Goal: Task Accomplishment & Management: Complete application form

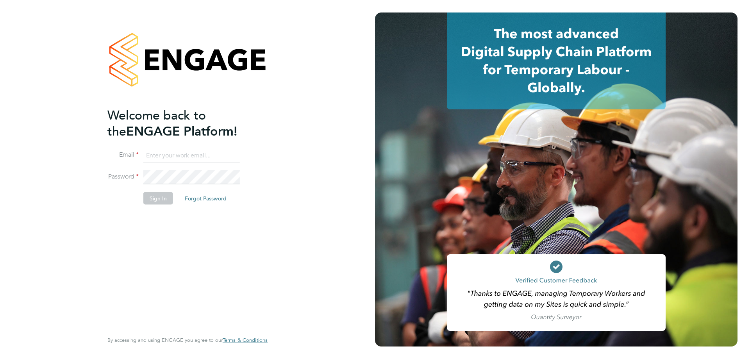
click at [168, 158] on input at bounding box center [191, 156] width 97 height 14
type input "eshanthi.goonetilleke@linearrecruitment.co.uk"
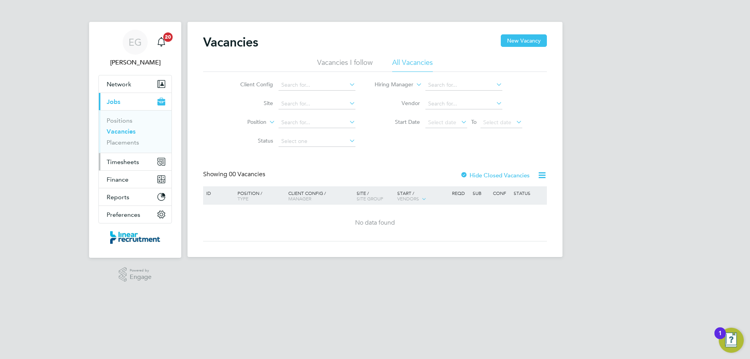
drag, startPoint x: 117, startPoint y: 160, endPoint x: 108, endPoint y: 160, distance: 9.4
click at [117, 160] on span "Timesheets" at bounding box center [123, 161] width 32 height 7
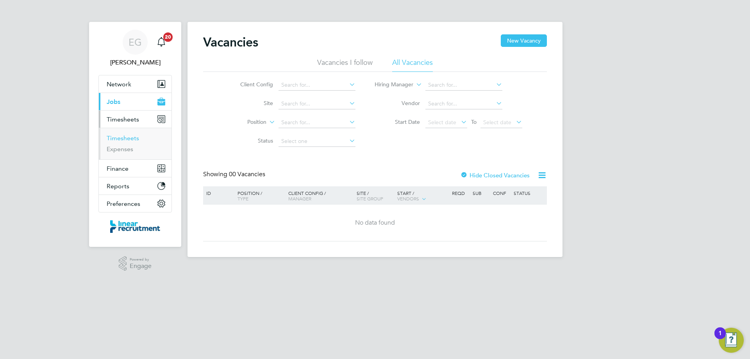
click at [126, 140] on link "Timesheets" at bounding box center [123, 137] width 32 height 7
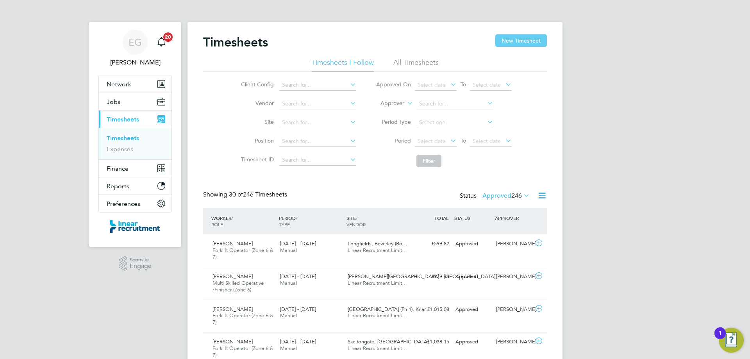
click at [529, 41] on button "New Timesheet" at bounding box center [522, 40] width 52 height 13
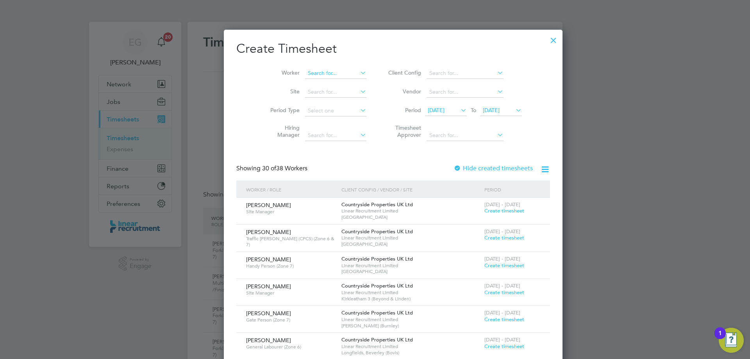
click at [305, 72] on input at bounding box center [335, 73] width 61 height 11
type input "[PERSON_NAME]"
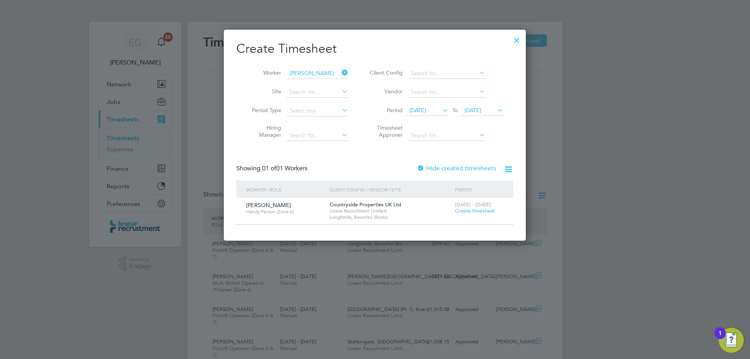
click at [476, 211] on span "Create timesheet" at bounding box center [475, 211] width 40 height 7
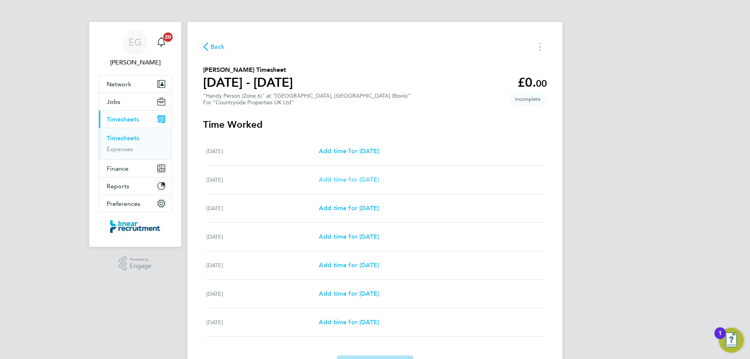
click at [360, 180] on span "Add time for [DATE]" at bounding box center [349, 179] width 60 height 7
select select "30"
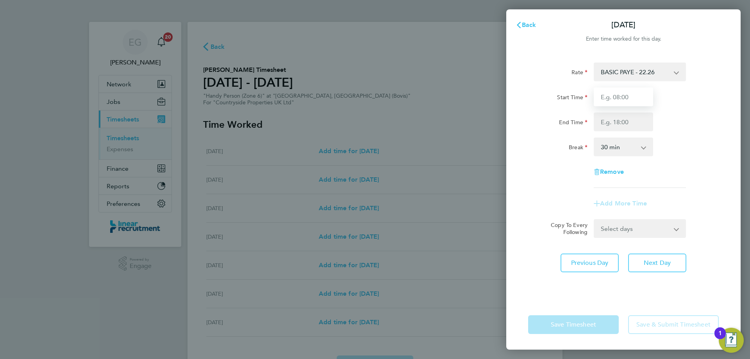
click at [620, 100] on input "Start Time" at bounding box center [623, 97] width 59 height 19
type input "07:30"
type input "16:30"
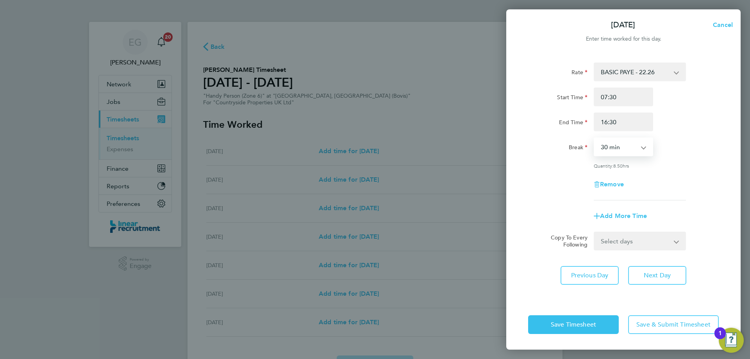
click at [606, 147] on select "0 min 15 min 30 min 45 min 60 min 75 min 90 min" at bounding box center [619, 146] width 48 height 17
select select "0"
click at [595, 138] on select "0 min 15 min 30 min 45 min 60 min 75 min 90 min" at bounding box center [619, 146] width 48 height 17
click at [632, 239] on select "Select days Day Weekday (Mon-Fri) Weekend (Sat-Sun) [DATE] [DATE] [DATE] [DATE]…" at bounding box center [636, 241] width 82 height 17
select select "WEEKDAY"
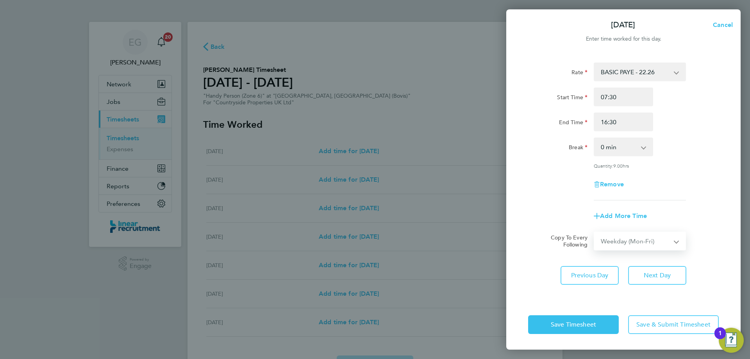
click at [595, 233] on select "Select days Day Weekday (Mon-Fri) Weekend (Sat-Sun) [DATE] [DATE] [DATE] [DATE]…" at bounding box center [636, 241] width 82 height 17
select select "[DATE]"
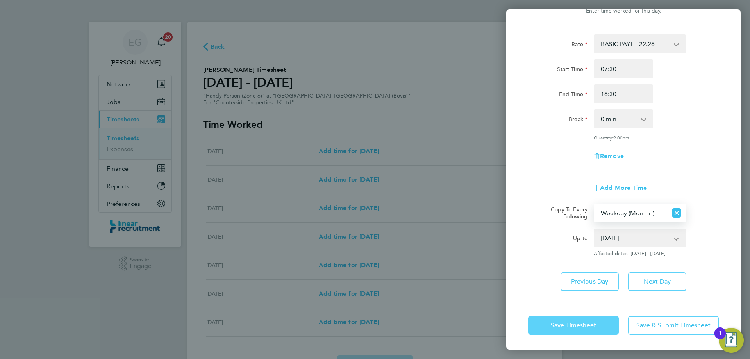
click at [553, 329] on button "Save Timesheet" at bounding box center [573, 325] width 91 height 19
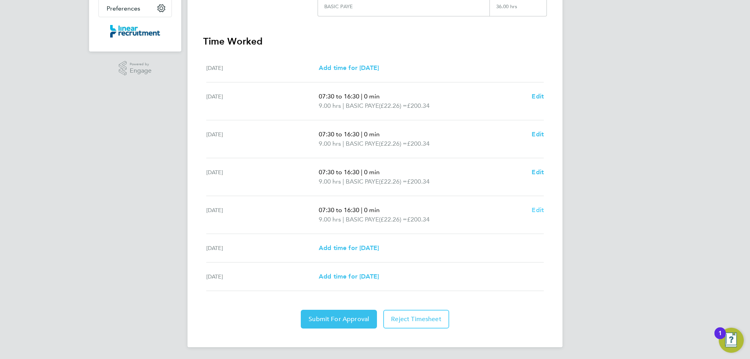
click at [541, 208] on span "Edit" at bounding box center [538, 209] width 12 height 7
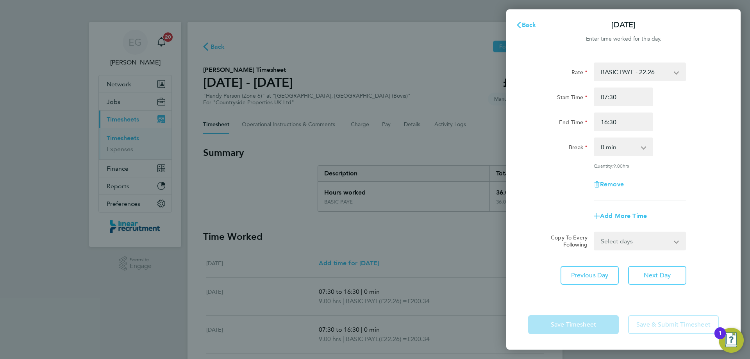
click at [625, 141] on select "0 min 15 min 30 min 45 min 60 min 75 min 90 min" at bounding box center [619, 146] width 48 height 17
select select "60"
click at [595, 138] on select "0 min 15 min 30 min 45 min 60 min 75 min 90 min" at bounding box center [619, 146] width 48 height 17
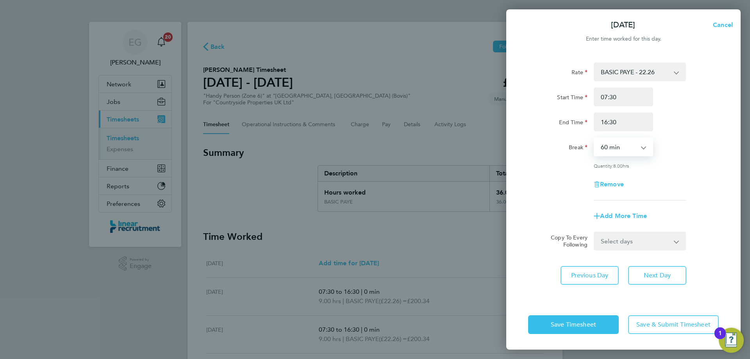
click at [671, 168] on div "Rate BASIC PAYE - 22.26 Start Time 07:30 End Time 16:30 Break 0 min 15 min 30 m…" at bounding box center [623, 132] width 191 height 138
click at [568, 323] on span "Save Timesheet" at bounding box center [573, 325] width 45 height 8
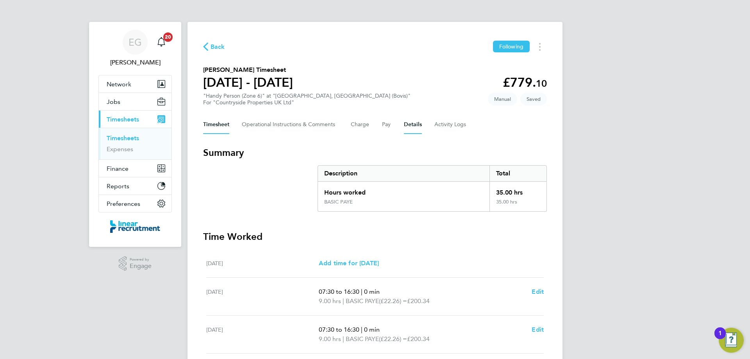
click at [415, 119] on button "Details" at bounding box center [413, 124] width 18 height 19
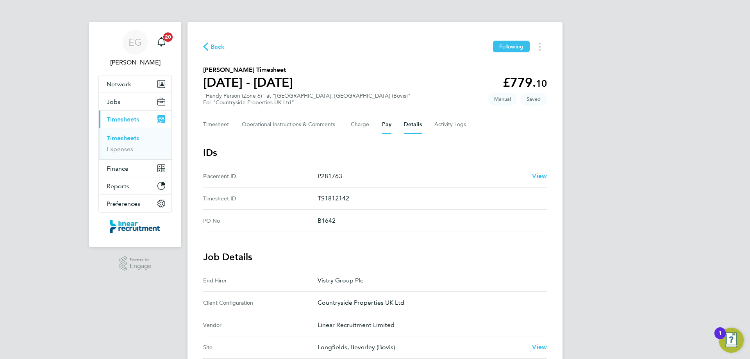
click at [389, 127] on button "Pay" at bounding box center [386, 124] width 9 height 19
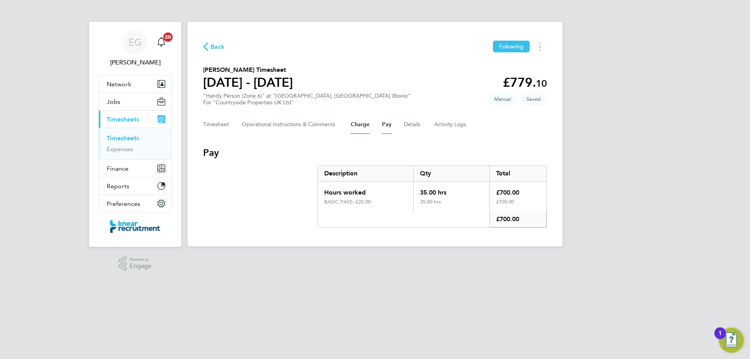
click at [364, 129] on button "Charge" at bounding box center [360, 124] width 19 height 19
click at [362, 127] on button "Charge" at bounding box center [360, 124] width 19 height 19
click at [387, 125] on button "Pay" at bounding box center [386, 124] width 9 height 19
click at [224, 126] on button "Timesheet" at bounding box center [216, 124] width 26 height 19
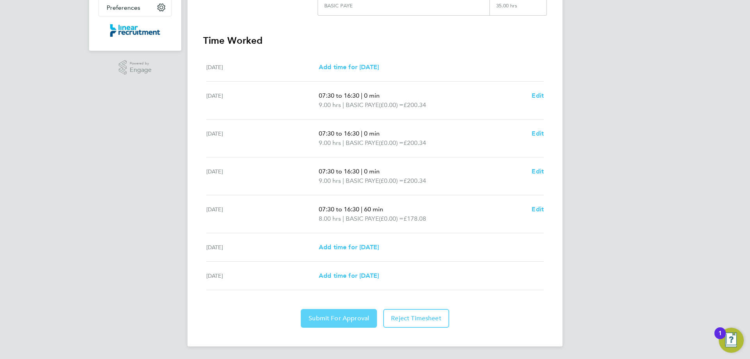
click at [329, 315] on span "Submit For Approval" at bounding box center [339, 319] width 61 height 8
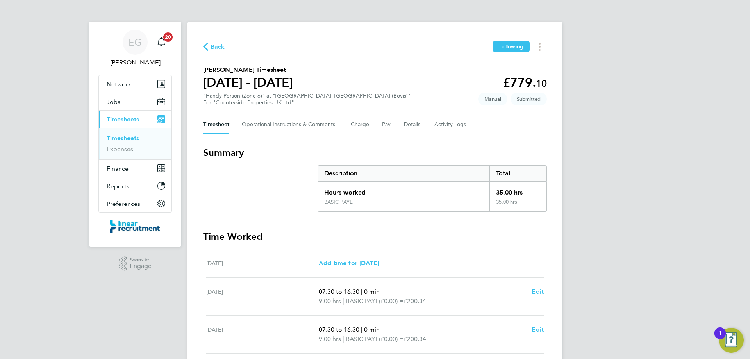
click at [131, 138] on link "Timesheets" at bounding box center [123, 137] width 32 height 7
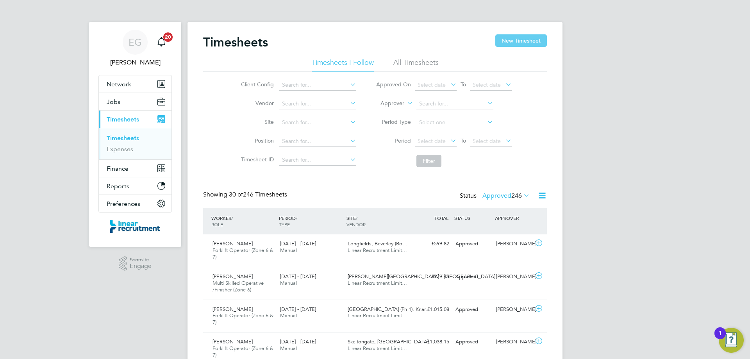
click at [522, 42] on button "New Timesheet" at bounding box center [522, 40] width 52 height 13
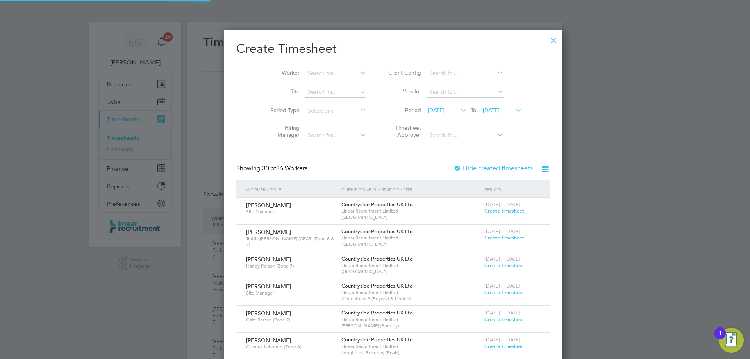
click at [292, 80] on li "Worker" at bounding box center [316, 73] width 122 height 19
click at [305, 76] on input at bounding box center [335, 73] width 61 height 11
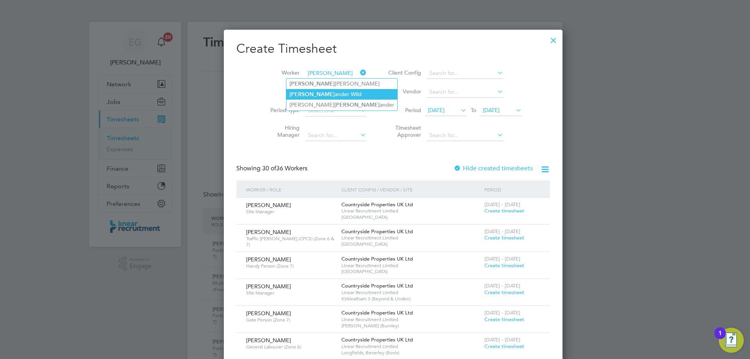
click at [318, 93] on li "[PERSON_NAME]" at bounding box center [342, 94] width 111 height 11
type input "[PERSON_NAME]"
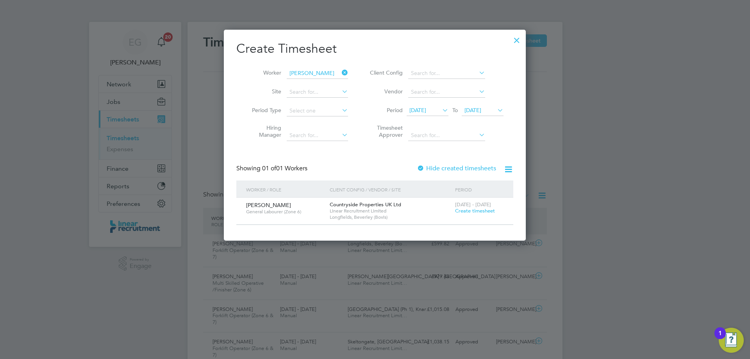
click at [469, 211] on span "Create timesheet" at bounding box center [475, 211] width 40 height 7
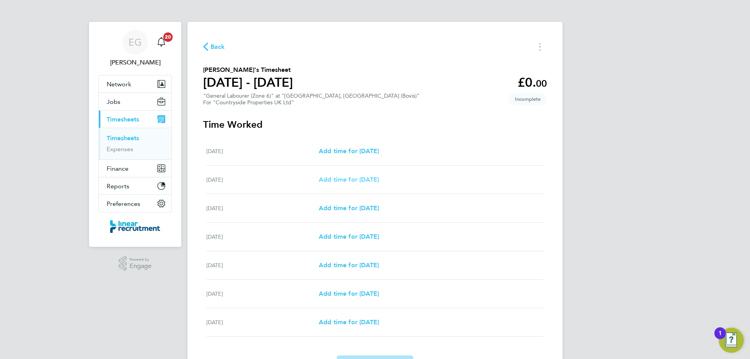
click at [365, 182] on span "Add time for [DATE]" at bounding box center [349, 179] width 60 height 7
select select "30"
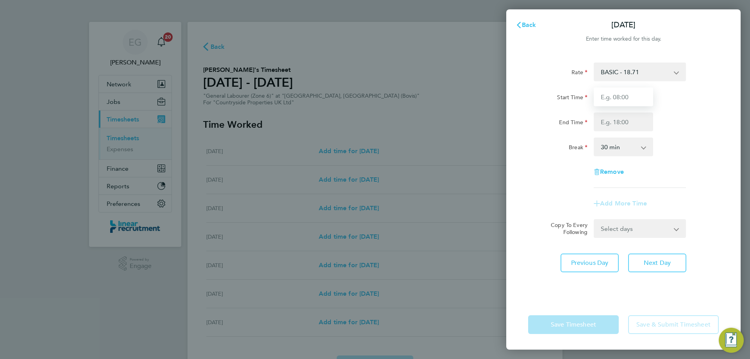
click at [627, 104] on input "Start Time" at bounding box center [623, 97] width 59 height 19
type input "07:30"
type input "16:30"
click at [612, 147] on select "0 min 15 min 30 min 45 min 60 min 75 min 90 min" at bounding box center [619, 146] width 48 height 17
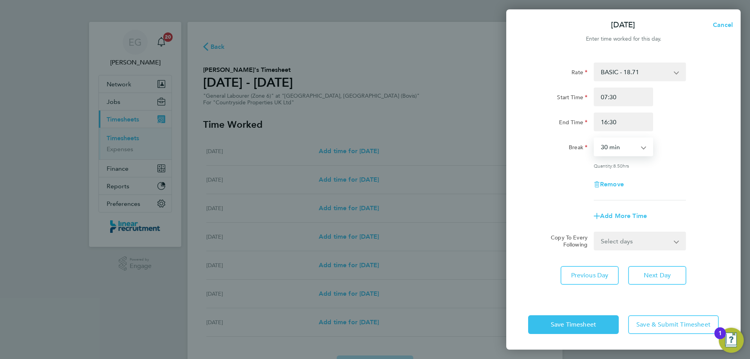
click at [610, 155] on select "0 min 15 min 30 min 45 min 60 min 75 min 90 min" at bounding box center [619, 146] width 48 height 17
click at [610, 150] on select "0 min 15 min 30 min 45 min 60 min 75 min 90 min" at bounding box center [619, 146] width 48 height 17
click at [595, 138] on select "0 min 15 min 30 min 45 min 60 min 75 min 90 min" at bounding box center [619, 146] width 48 height 17
click at [614, 144] on select "0 min 15 min 30 min 45 min 60 min 75 min 90 min" at bounding box center [619, 146] width 48 height 17
select select "0"
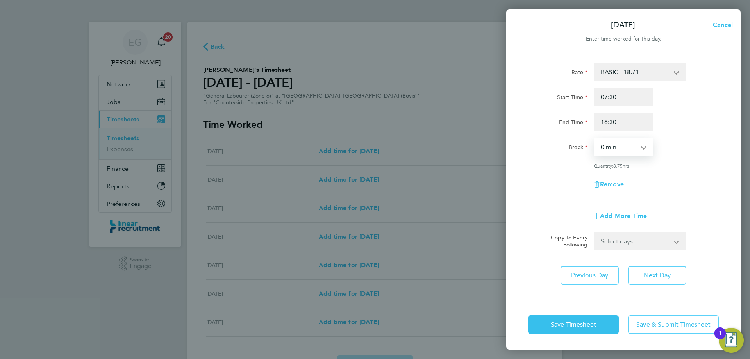
click at [595, 138] on select "0 min 15 min 30 min 45 min 60 min 75 min 90 min" at bounding box center [619, 146] width 48 height 17
click at [616, 243] on select "Select days Day Weekday (Mon-Fri) Weekend (Sat-Sun) [DATE] [DATE] [DATE] [DATE]…" at bounding box center [636, 241] width 82 height 17
select select "WEEKDAY"
click at [595, 233] on select "Select days Day Weekday (Mon-Fri) Weekend (Sat-Sun) [DATE] [DATE] [DATE] [DATE]…" at bounding box center [636, 241] width 82 height 17
select select "[DATE]"
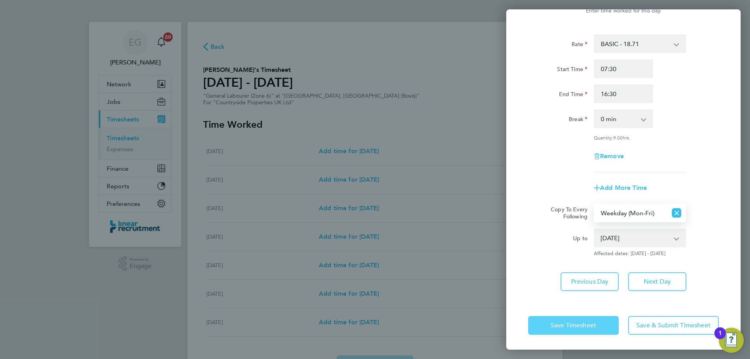
click at [561, 326] on span "Save Timesheet" at bounding box center [573, 326] width 45 height 8
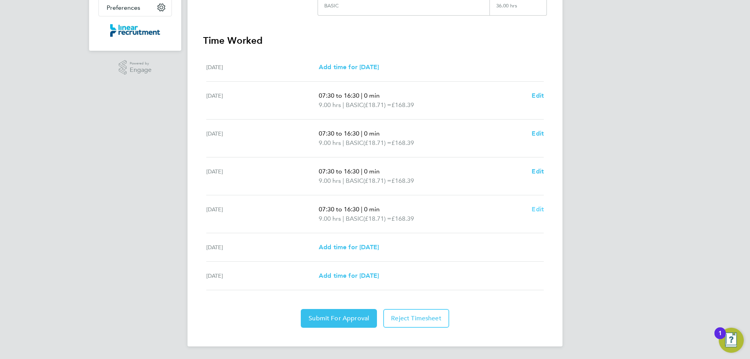
click at [536, 208] on span "Edit" at bounding box center [538, 209] width 12 height 7
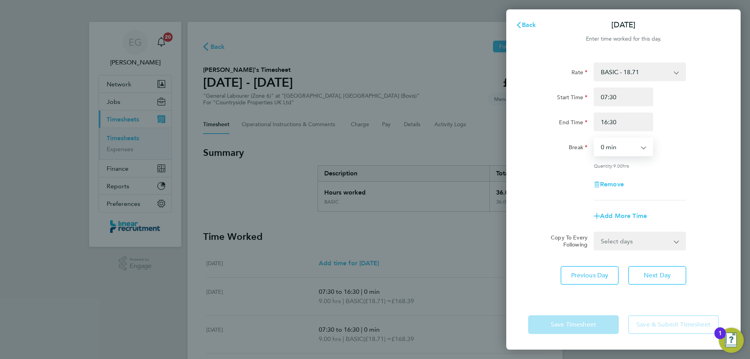
click at [611, 149] on select "0 min 15 min 30 min 45 min 60 min 75 min 90 min" at bounding box center [619, 146] width 48 height 17
select select "60"
click at [595, 138] on select "0 min 15 min 30 min 45 min 60 min 75 min 90 min" at bounding box center [619, 146] width 48 height 17
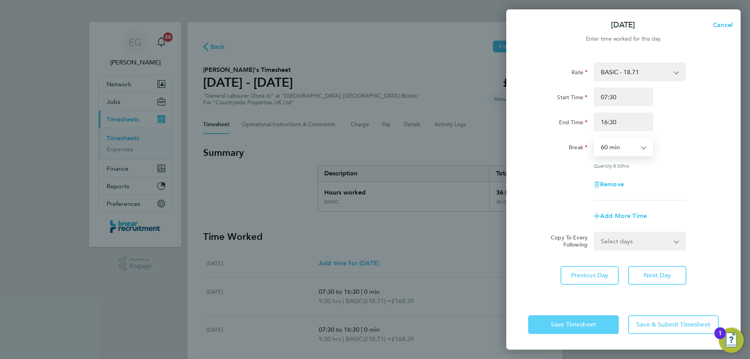
click at [572, 324] on span "Save Timesheet" at bounding box center [573, 325] width 45 height 8
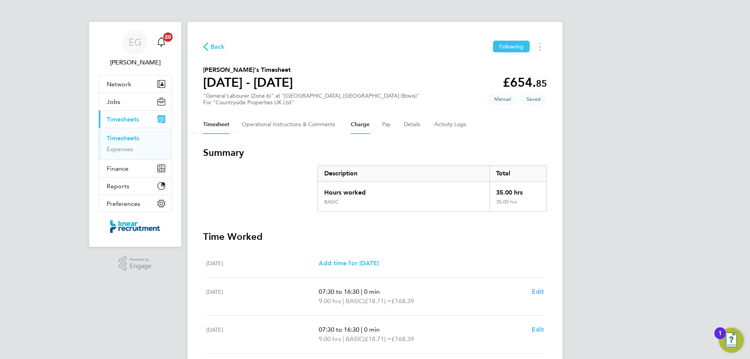
click at [362, 129] on button "Charge" at bounding box center [360, 124] width 19 height 19
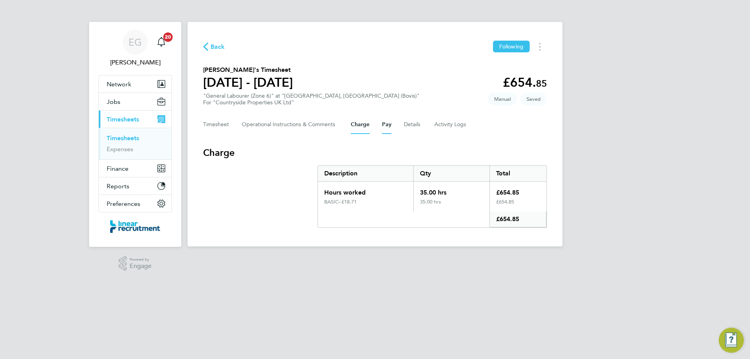
click at [389, 126] on button "Pay" at bounding box center [386, 124] width 9 height 19
click at [408, 123] on button "Details" at bounding box center [413, 124] width 18 height 19
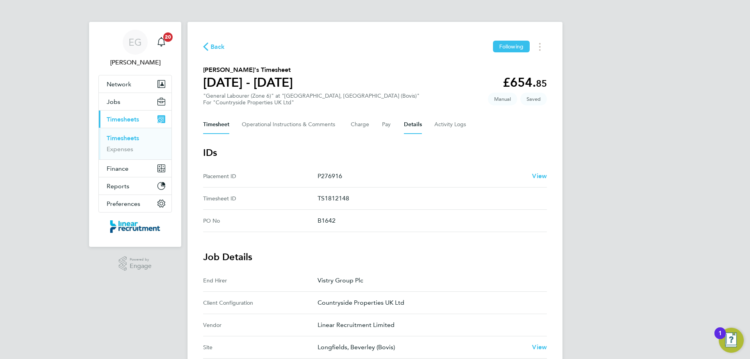
click at [214, 125] on button "Timesheet" at bounding box center [216, 124] width 26 height 19
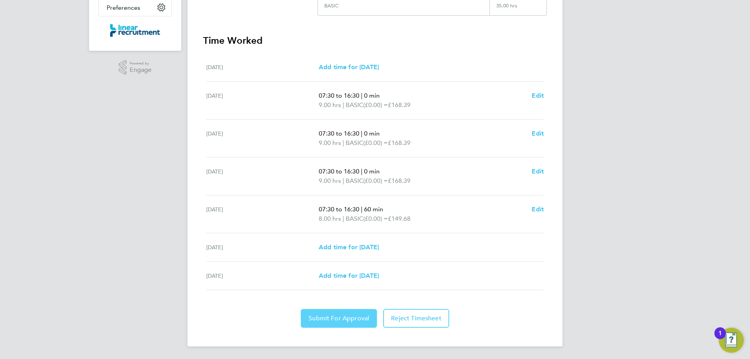
click at [335, 322] on button "Submit For Approval" at bounding box center [339, 318] width 76 height 19
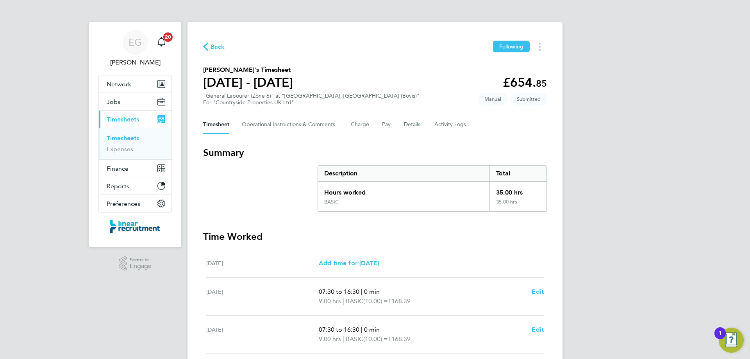
click at [124, 140] on link "Timesheets" at bounding box center [123, 137] width 32 height 7
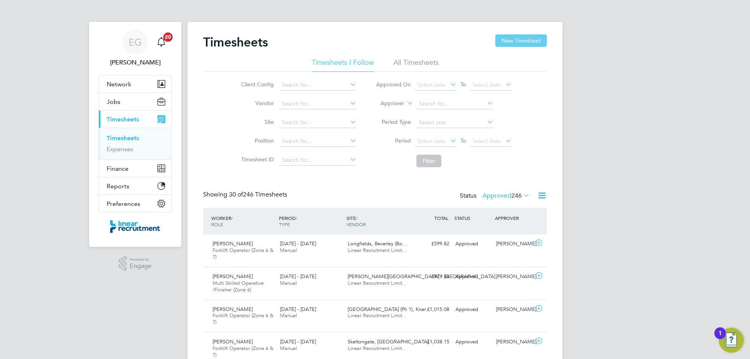
click at [516, 39] on button "New Timesheet" at bounding box center [522, 40] width 52 height 13
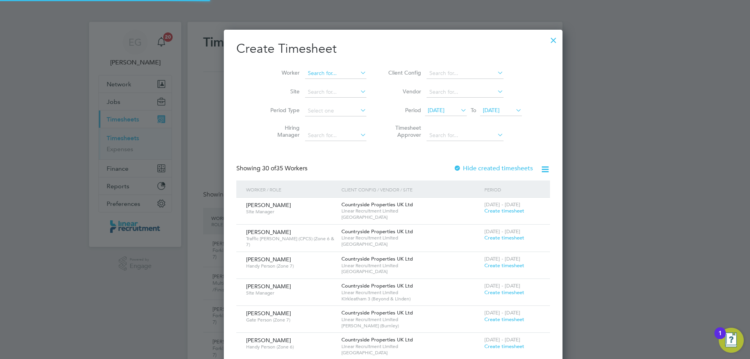
click at [305, 76] on input at bounding box center [335, 73] width 61 height 11
click at [319, 88] on li "[PERSON_NAME] tt" at bounding box center [322, 84] width 70 height 11
type input "[PERSON_NAME]"
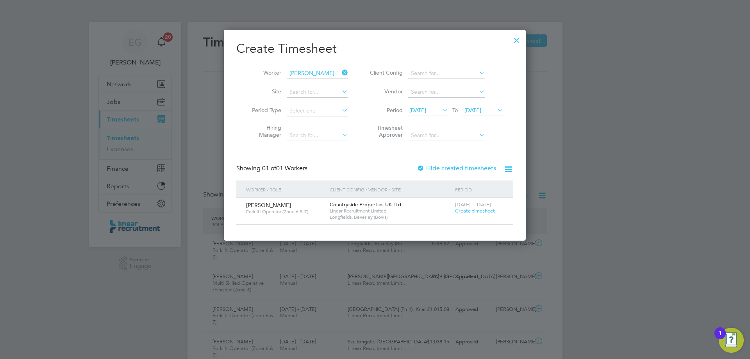
click at [475, 213] on span "Create timesheet" at bounding box center [475, 211] width 40 height 7
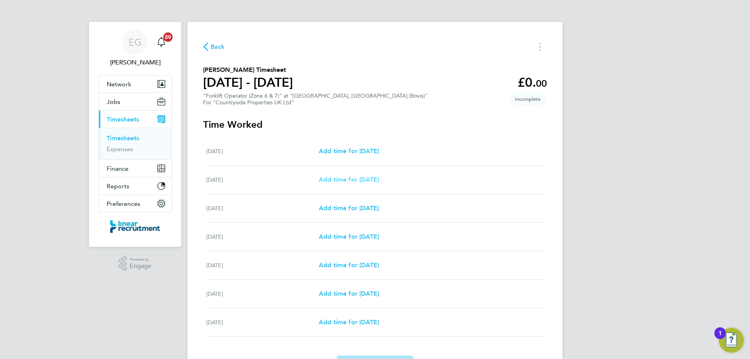
click at [362, 179] on span "Add time for [DATE]" at bounding box center [349, 179] width 60 height 7
select select "30"
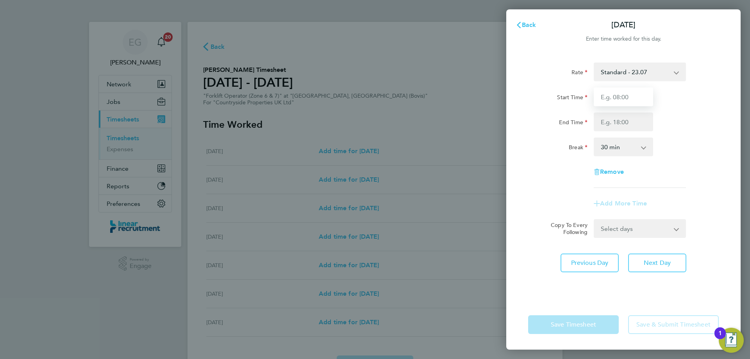
click at [624, 94] on input "Start Time" at bounding box center [623, 97] width 59 height 19
type input "07:30"
type input "16:30"
click at [605, 151] on select "0 min 15 min 30 min 45 min 60 min 75 min 90 min" at bounding box center [619, 146] width 48 height 17
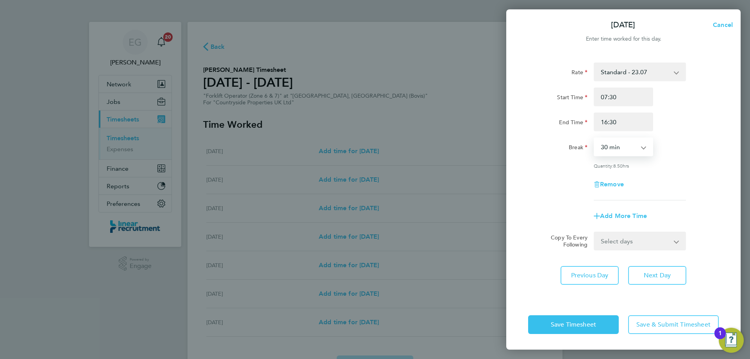
select select "0"
click at [595, 138] on select "0 min 15 min 30 min 45 min 60 min 75 min 90 min" at bounding box center [619, 146] width 48 height 17
click at [634, 235] on select "Select days Day Weekday (Mon-Fri) Weekend (Sat-Sun) [DATE] [DATE] [DATE] [DATE]…" at bounding box center [636, 241] width 82 height 17
click at [652, 244] on select "Select days Day Weekday (Mon-Fri) Weekend (Sat-Sun) [DATE] [DATE] [DATE] [DATE]…" at bounding box center [636, 241] width 82 height 17
select select "WEEKDAY"
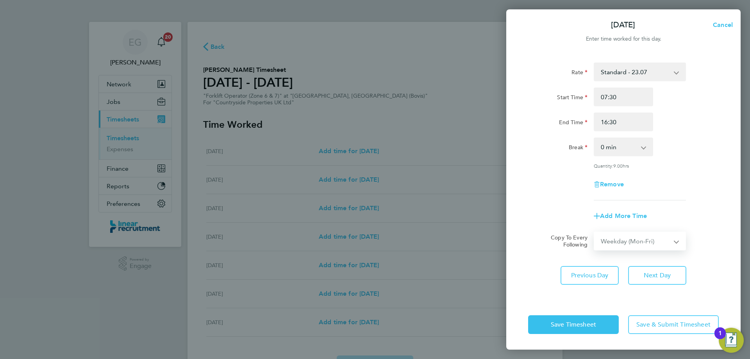
click at [595, 233] on select "Select days Day Weekday (Mon-Fri) Weekend (Sat-Sun) [DATE] [DATE] [DATE] [DATE]…" at bounding box center [636, 241] width 82 height 17
select select "[DATE]"
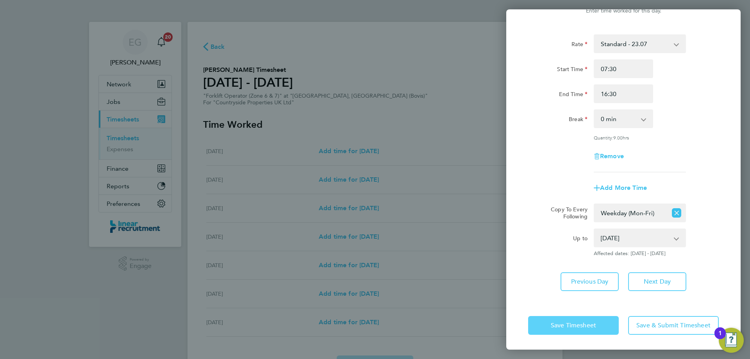
click at [575, 317] on button "Save Timesheet" at bounding box center [573, 325] width 91 height 19
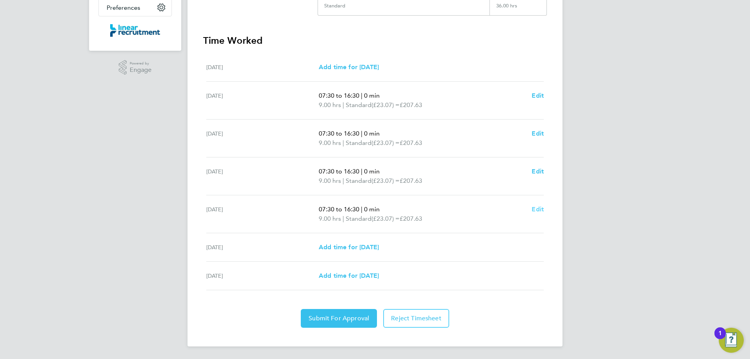
click at [539, 208] on span "Edit" at bounding box center [538, 209] width 12 height 7
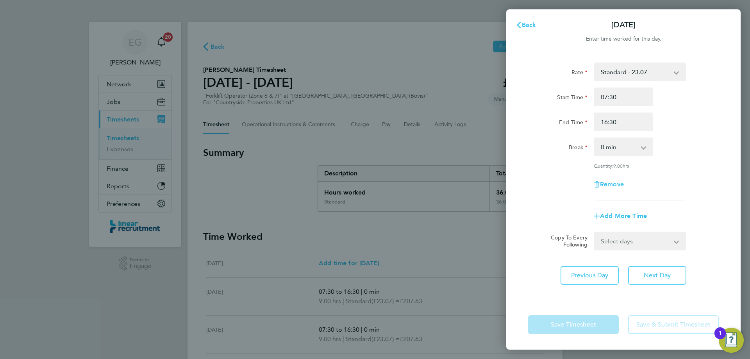
click at [630, 146] on select "0 min 15 min 30 min 45 min 60 min 75 min 90 min" at bounding box center [619, 146] width 48 height 17
select select "60"
click at [595, 138] on select "0 min 15 min 30 min 45 min 60 min 75 min 90 min" at bounding box center [619, 146] width 48 height 17
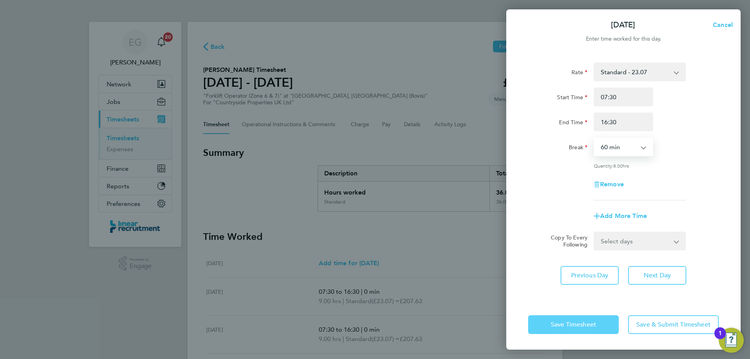
click at [573, 329] on button "Save Timesheet" at bounding box center [573, 324] width 91 height 19
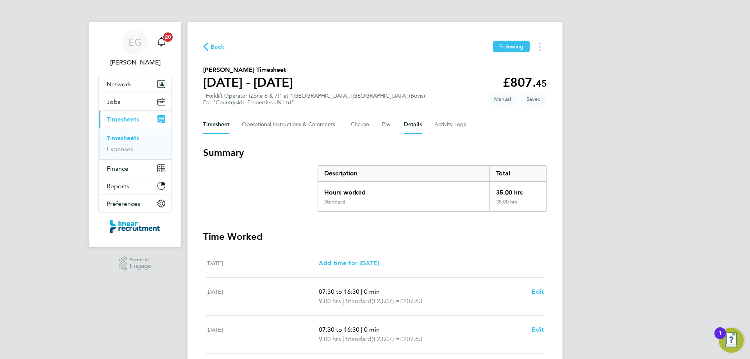
click at [415, 120] on button "Details" at bounding box center [413, 124] width 18 height 19
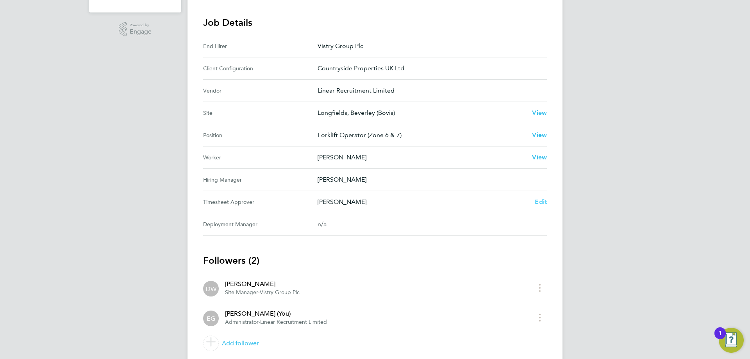
click at [539, 201] on span "Edit" at bounding box center [541, 201] width 12 height 7
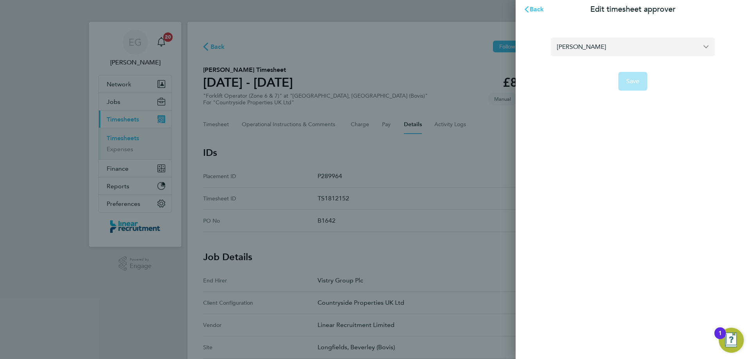
click at [600, 49] on input "[PERSON_NAME]" at bounding box center [633, 47] width 164 height 18
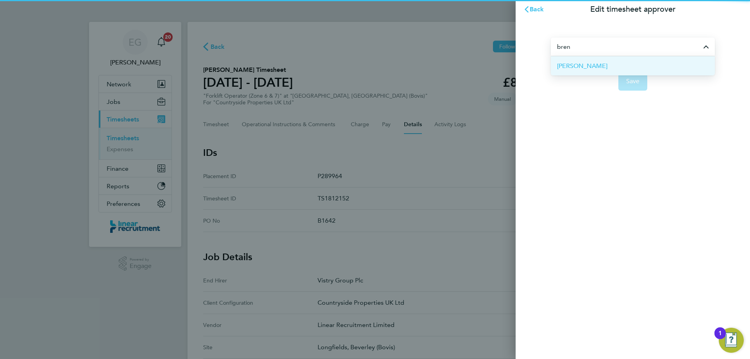
click at [589, 65] on span "[PERSON_NAME]" at bounding box center [582, 65] width 50 height 9
type input "[PERSON_NAME]"
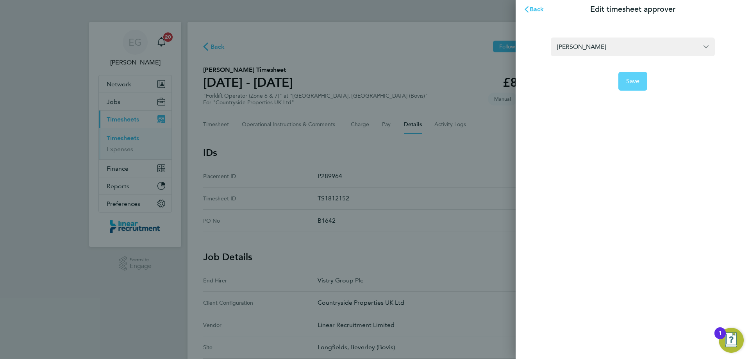
click at [637, 81] on span "Save" at bounding box center [634, 81] width 14 height 8
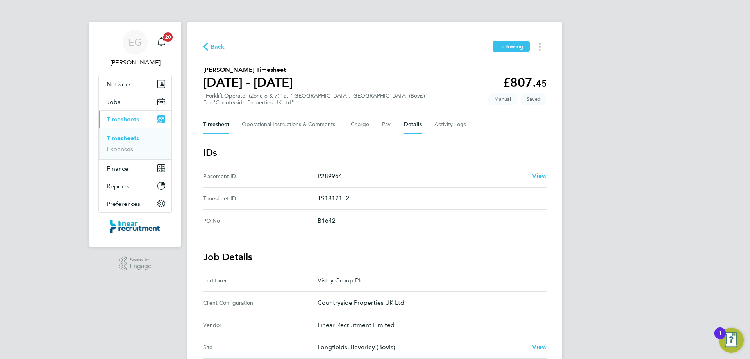
click at [204, 126] on button "Timesheet" at bounding box center [216, 124] width 26 height 19
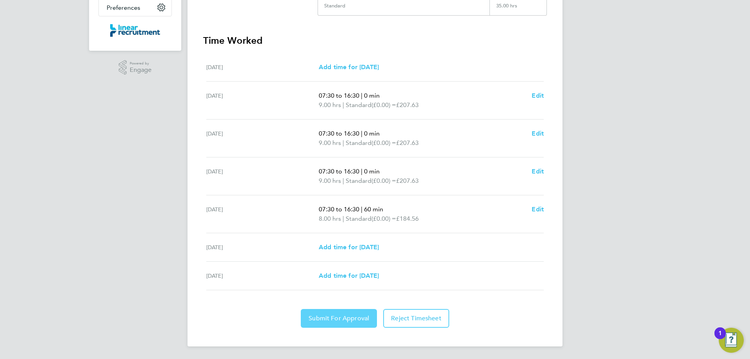
click at [337, 323] on button "Submit For Approval" at bounding box center [339, 318] width 76 height 19
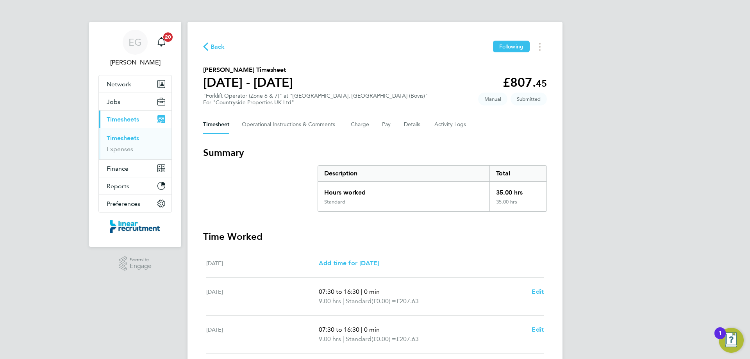
click at [125, 139] on link "Timesheets" at bounding box center [123, 137] width 32 height 7
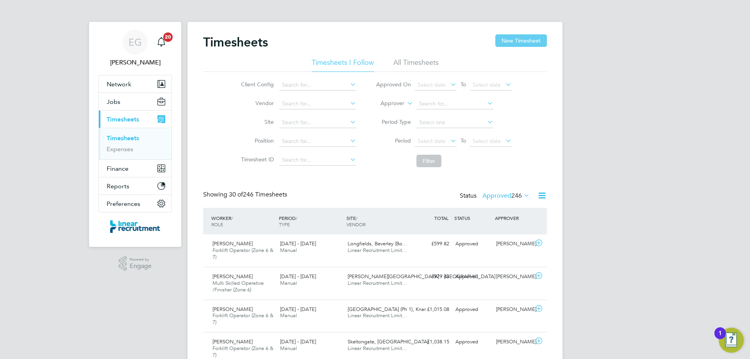
click at [525, 39] on button "New Timesheet" at bounding box center [522, 40] width 52 height 13
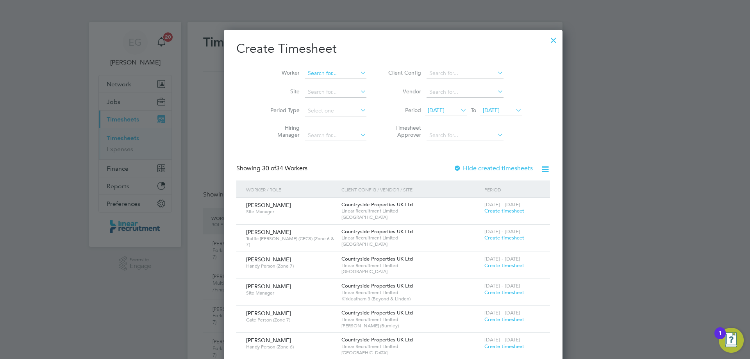
click at [309, 72] on input at bounding box center [335, 73] width 61 height 11
type input "[PERSON_NAME]"
click at [307, 74] on input at bounding box center [335, 73] width 61 height 11
click at [312, 81] on b "Stork" at bounding box center [310, 84] width 14 height 7
type input "[PERSON_NAME]"
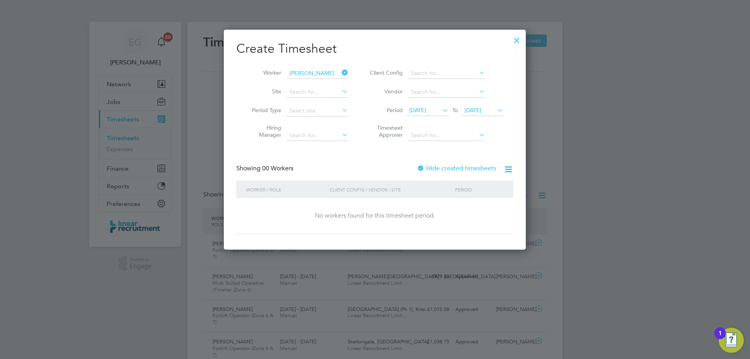
click at [424, 168] on div at bounding box center [421, 169] width 8 height 8
click at [482, 108] on span "[DATE]" at bounding box center [473, 110] width 17 height 7
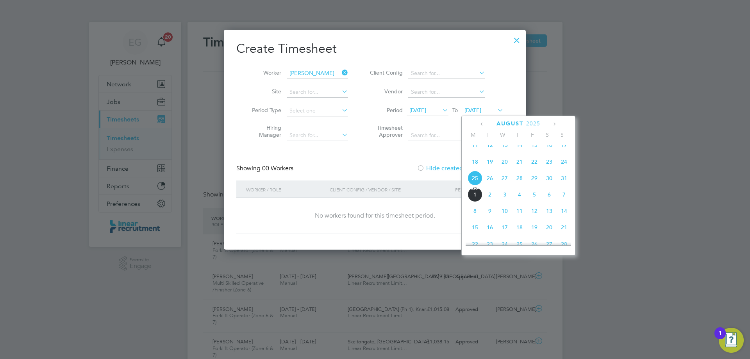
click at [566, 184] on span "31" at bounding box center [564, 178] width 15 height 15
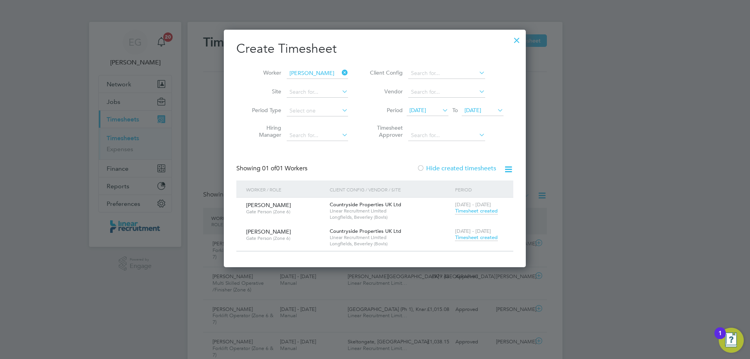
click at [482, 237] on span "Timesheet created" at bounding box center [476, 237] width 43 height 7
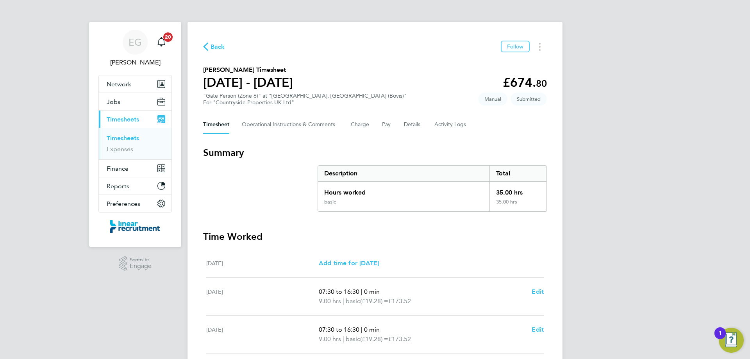
click at [127, 138] on link "Timesheets" at bounding box center [123, 137] width 32 height 7
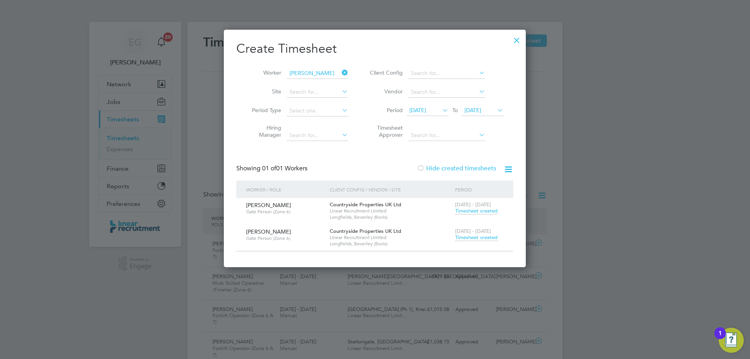
click at [340, 73] on icon at bounding box center [340, 72] width 0 height 11
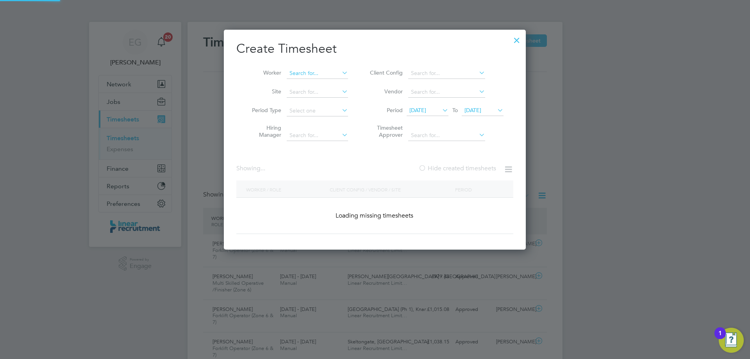
click at [314, 75] on input at bounding box center [317, 73] width 61 height 11
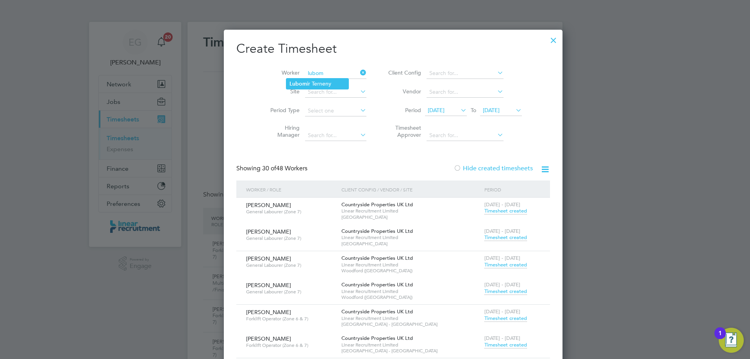
click at [308, 81] on li "Lubom ir Terneny" at bounding box center [318, 84] width 62 height 11
type input "[PERSON_NAME]"
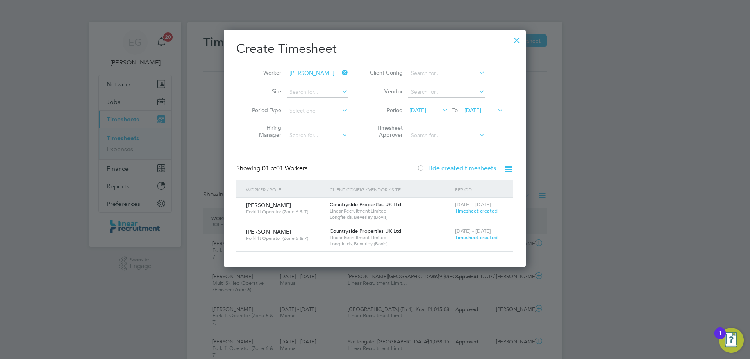
click at [474, 238] on span "Timesheet created" at bounding box center [476, 237] width 43 height 7
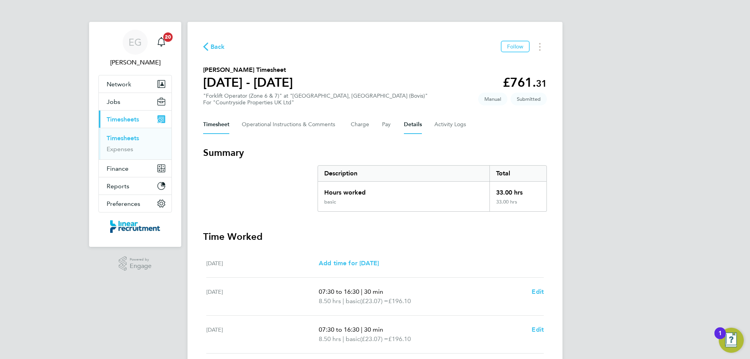
click at [411, 130] on button "Details" at bounding box center [413, 124] width 18 height 19
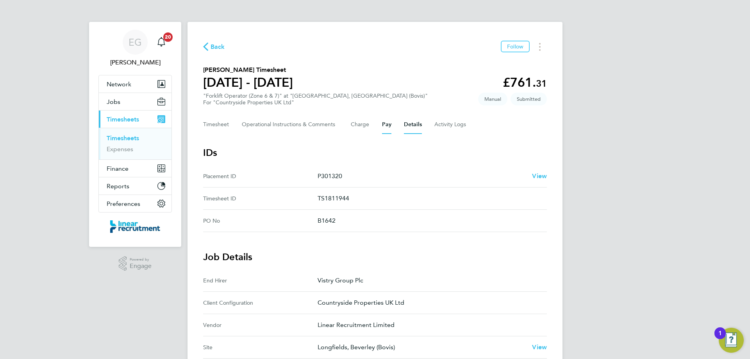
click at [390, 126] on button "Pay" at bounding box center [386, 124] width 9 height 19
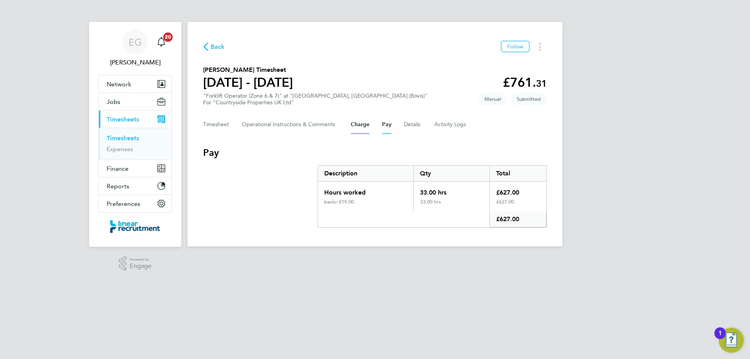
click at [354, 125] on button "Charge" at bounding box center [360, 124] width 19 height 19
click at [211, 120] on button "Timesheet" at bounding box center [216, 124] width 26 height 19
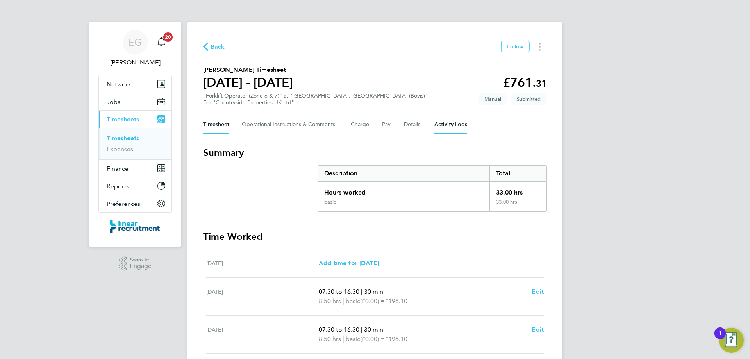
click at [446, 120] on Logs-tab "Activity Logs" at bounding box center [451, 124] width 33 height 19
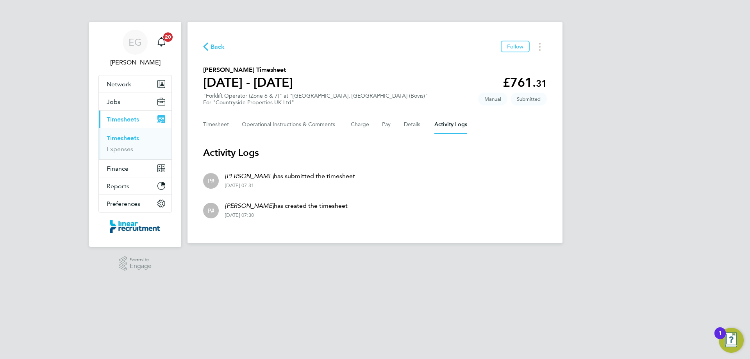
click at [131, 135] on link "Timesheets" at bounding box center [123, 137] width 32 height 7
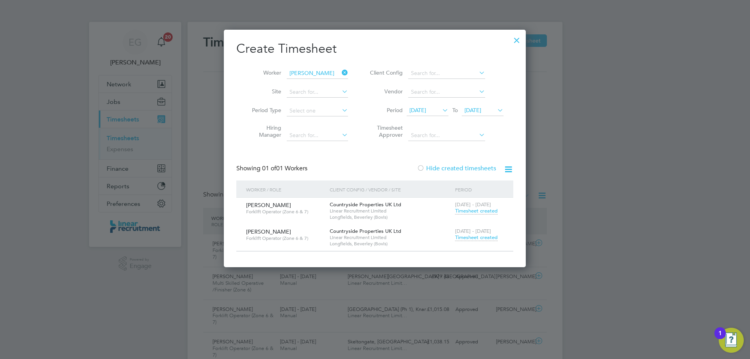
click at [340, 73] on icon at bounding box center [340, 72] width 0 height 11
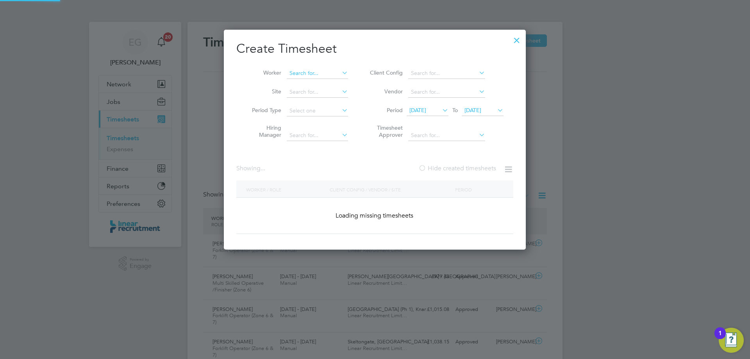
click at [315, 77] on input at bounding box center [317, 73] width 61 height 11
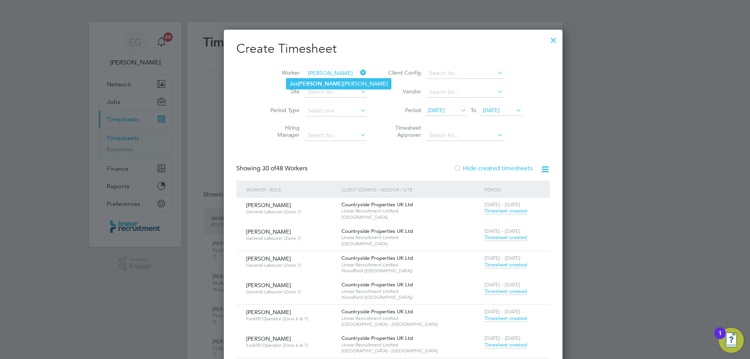
click at [315, 83] on li "[PERSON_NAME]" at bounding box center [339, 84] width 105 height 11
type input "[PERSON_NAME]"
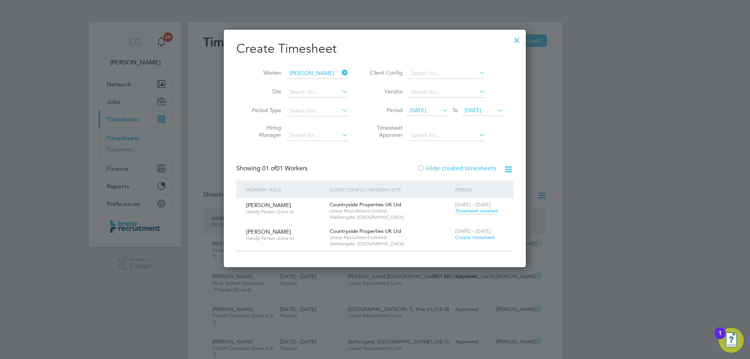
click at [473, 237] on span "Create timesheet" at bounding box center [475, 237] width 40 height 7
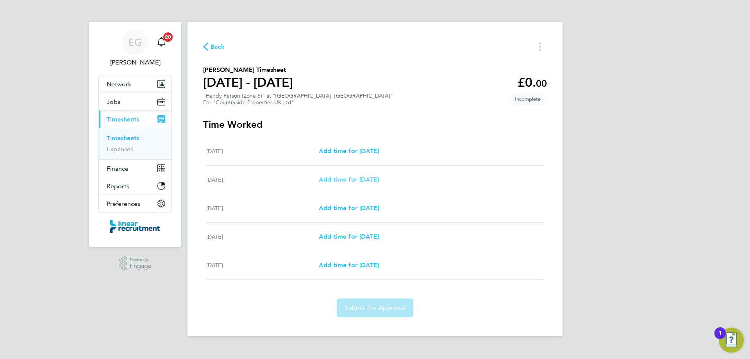
click at [368, 179] on span "Add time for [DATE]" at bounding box center [349, 179] width 60 height 7
select select "30"
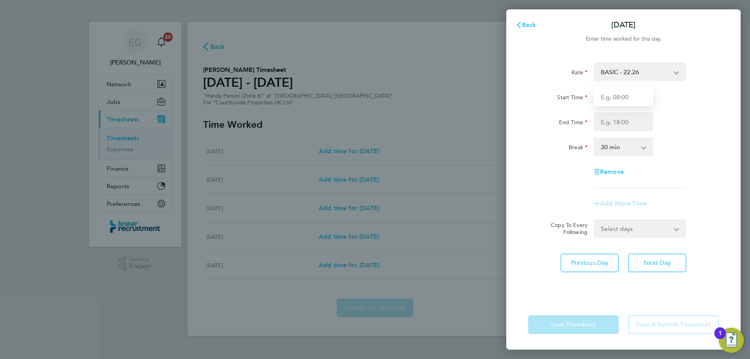
click at [631, 97] on input "Start Time" at bounding box center [623, 97] width 59 height 19
type input "07:30"
type input "16:30"
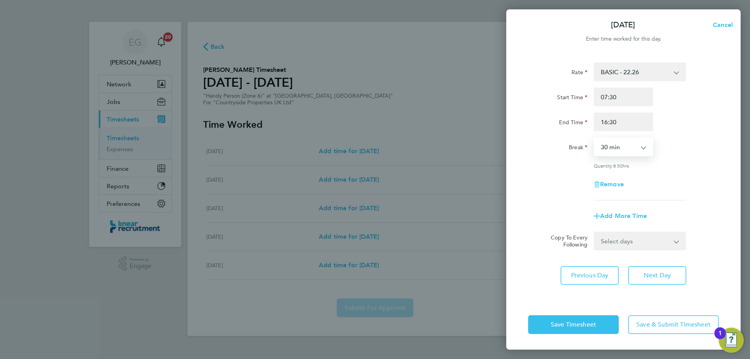
click at [602, 146] on select "0 min 15 min 30 min 45 min 60 min 75 min 90 min" at bounding box center [619, 146] width 48 height 17
select select "60"
click at [595, 138] on select "0 min 15 min 30 min 45 min 60 min 75 min 90 min" at bounding box center [619, 146] width 48 height 17
click at [665, 242] on select "Select days Day [DATE] [DATE] [DATE]" at bounding box center [636, 241] width 82 height 17
click at [595, 233] on select "Select days Day [DATE] [DATE] [DATE]" at bounding box center [636, 241] width 82 height 17
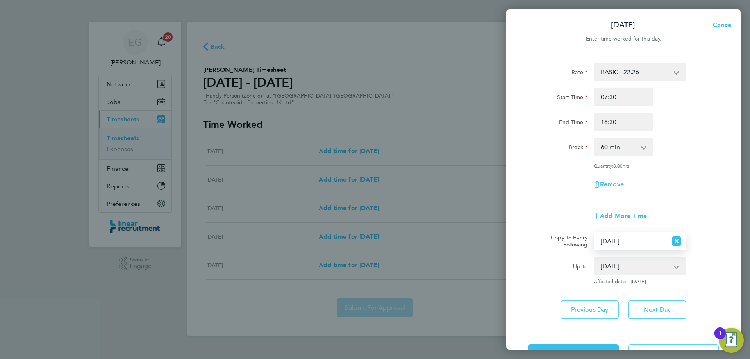
click at [643, 239] on select "Select days Day [DATE] [DATE] [DATE]" at bounding box center [631, 241] width 73 height 17
select select "DAY"
click at [595, 233] on select "Select days Day [DATE] [DATE] [DATE]" at bounding box center [631, 241] width 73 height 17
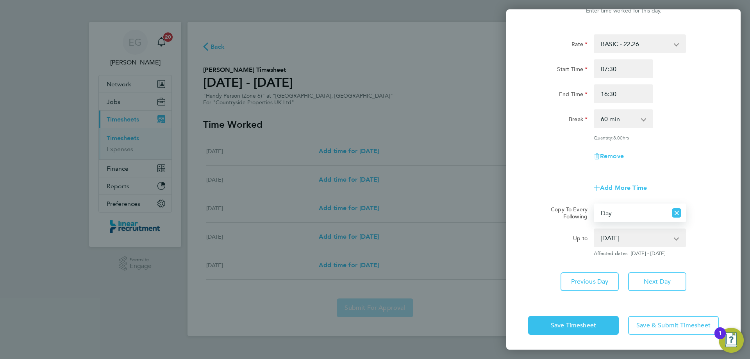
click at [585, 335] on div "Save Timesheet Save & Submit Timesheet" at bounding box center [624, 326] width 235 height 50
click at [580, 324] on span "Save Timesheet" at bounding box center [573, 326] width 45 height 8
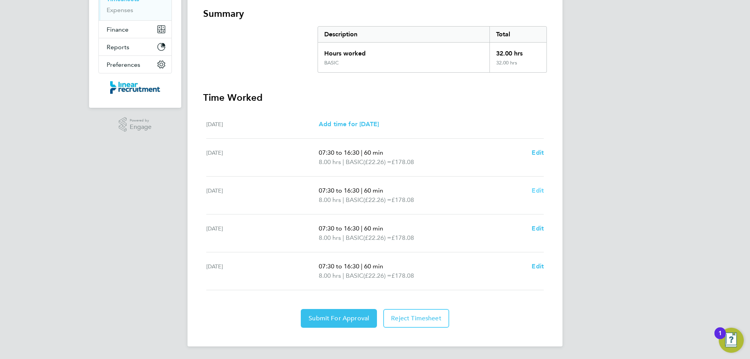
click at [532, 189] on span "Edit" at bounding box center [538, 190] width 12 height 7
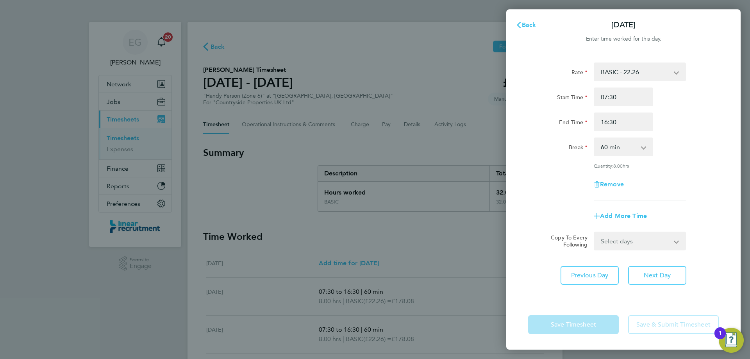
click at [619, 143] on select "0 min 15 min 30 min 45 min 60 min 75 min 90 min" at bounding box center [619, 146] width 48 height 17
select select "0"
click at [595, 138] on select "0 min 15 min 30 min 45 min 60 min 75 min 90 min" at bounding box center [619, 146] width 48 height 17
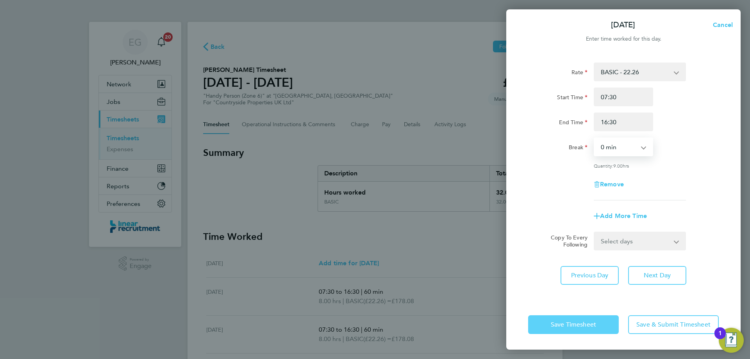
click at [572, 321] on span "Save Timesheet" at bounding box center [573, 325] width 45 height 8
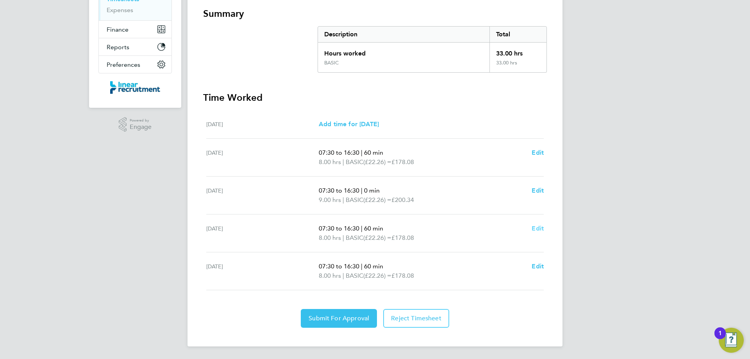
click at [539, 226] on span "Edit" at bounding box center [538, 228] width 12 height 7
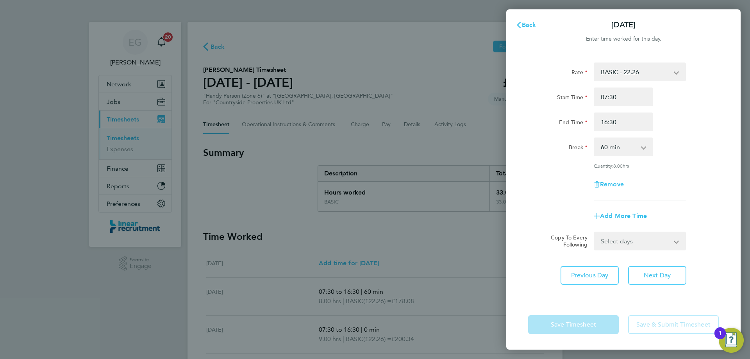
click at [627, 150] on select "0 min 15 min 30 min 45 min 60 min 75 min 90 min" at bounding box center [619, 146] width 48 height 17
select select "0"
click at [595, 138] on select "0 min 15 min 30 min 45 min 60 min 75 min 90 min" at bounding box center [619, 146] width 48 height 17
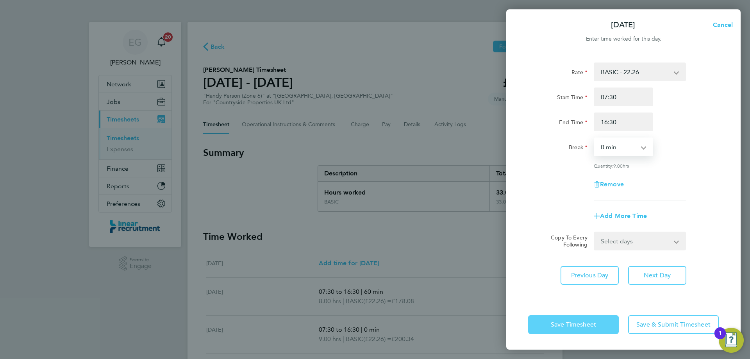
click at [579, 326] on span "Save Timesheet" at bounding box center [573, 325] width 45 height 8
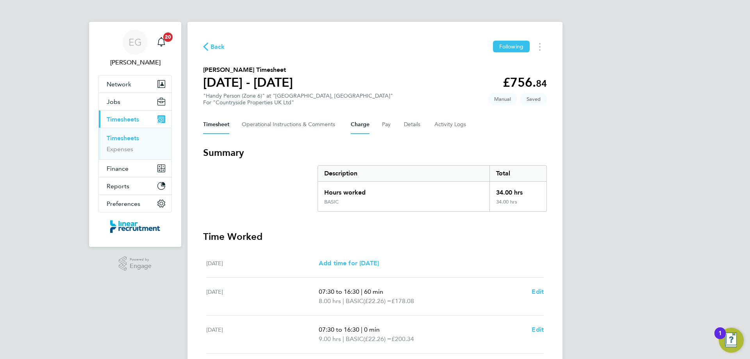
click at [365, 125] on button "Charge" at bounding box center [360, 124] width 19 height 19
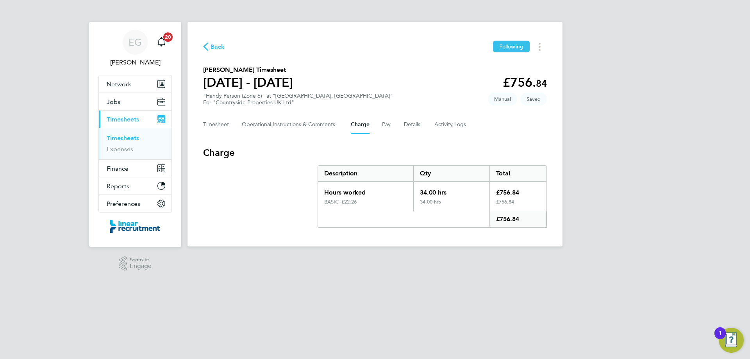
click at [381, 122] on div "Timesheet Operational Instructions & Comments Charge Pay Details Activity Logs" at bounding box center [375, 124] width 344 height 19
click at [385, 124] on button "Pay" at bounding box center [386, 124] width 9 height 19
click at [413, 126] on button "Details" at bounding box center [413, 124] width 18 height 19
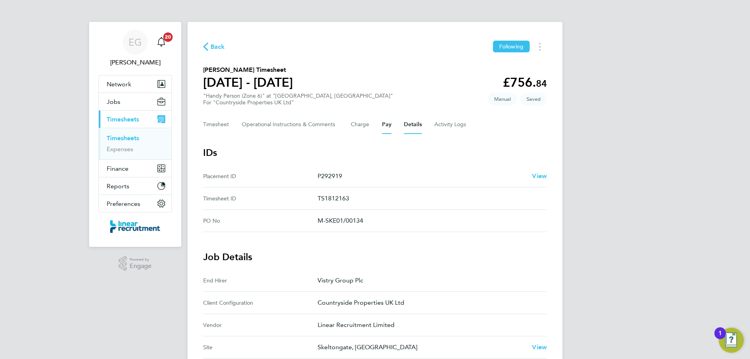
click at [385, 127] on button "Pay" at bounding box center [386, 124] width 9 height 19
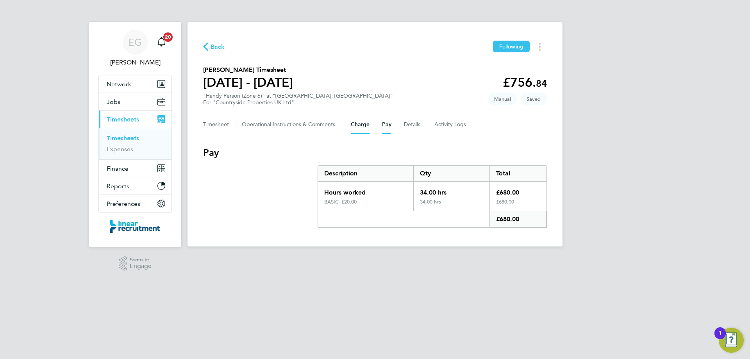
click at [362, 126] on button "Charge" at bounding box center [360, 124] width 19 height 19
click at [203, 126] on button "Timesheet" at bounding box center [216, 124] width 26 height 19
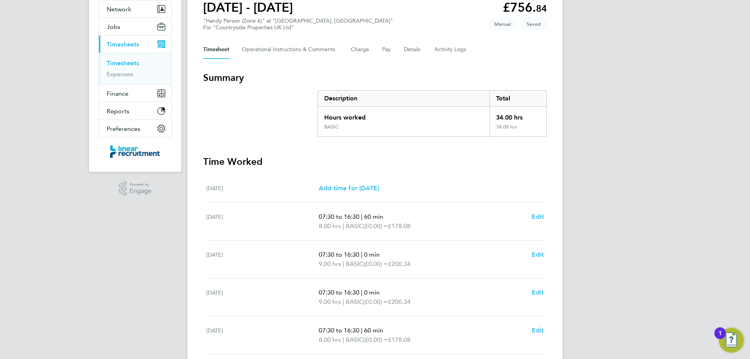
scroll to position [139, 0]
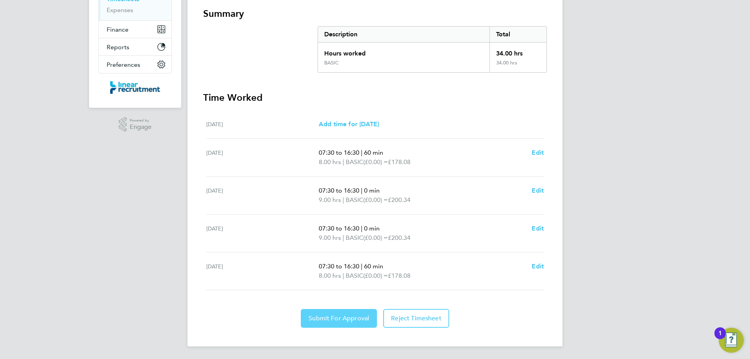
click at [318, 314] on button "Submit For Approval" at bounding box center [339, 318] width 76 height 19
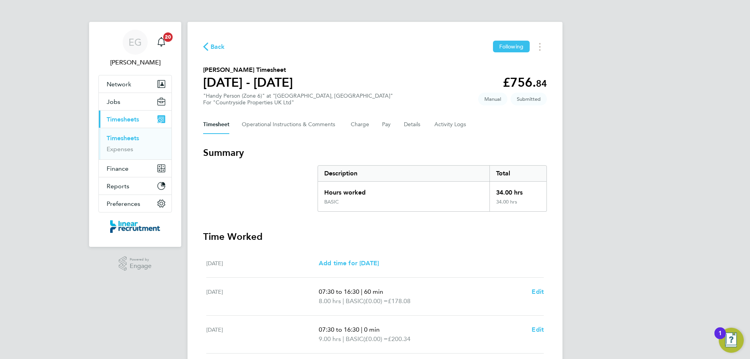
click at [130, 136] on link "Timesheets" at bounding box center [123, 137] width 32 height 7
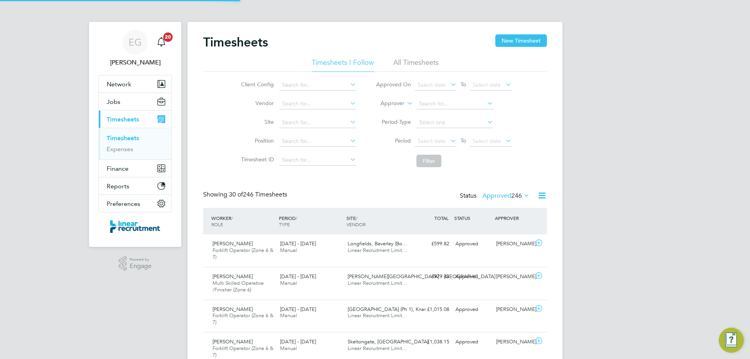
scroll to position [26, 68]
click at [516, 41] on button "New Timesheet" at bounding box center [522, 40] width 52 height 13
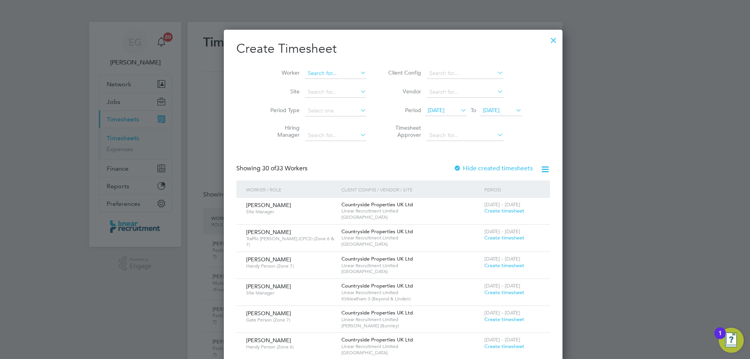
click at [306, 76] on input at bounding box center [335, 73] width 61 height 11
click at [308, 85] on li "[PERSON_NAME]" at bounding box center [321, 84] width 68 height 11
type input "[PERSON_NAME]"
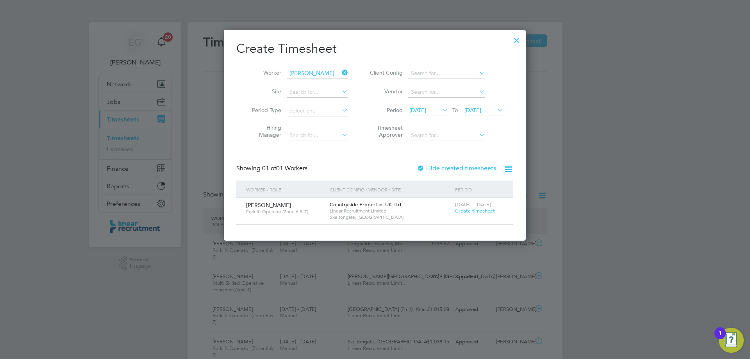
click at [482, 211] on span "Create timesheet" at bounding box center [475, 211] width 40 height 7
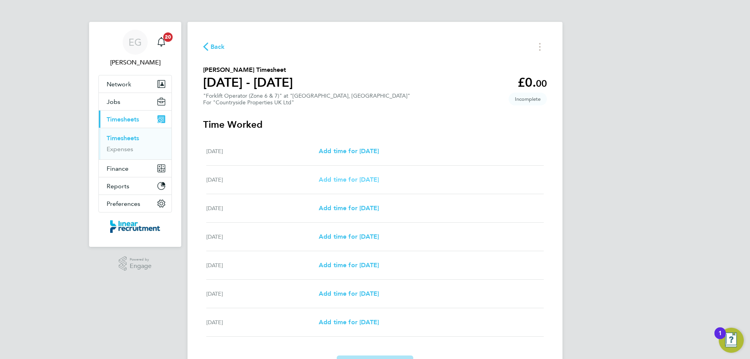
click at [379, 177] on span "Add time for [DATE]" at bounding box center [349, 179] width 60 height 7
select select "30"
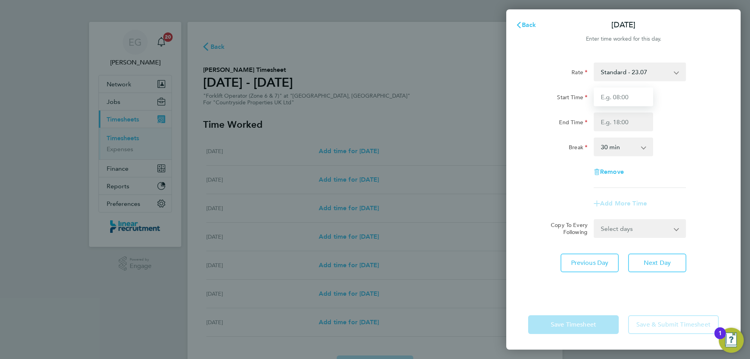
click at [618, 97] on input "Start Time" at bounding box center [623, 97] width 59 height 19
type input "07:00"
type input "17:00"
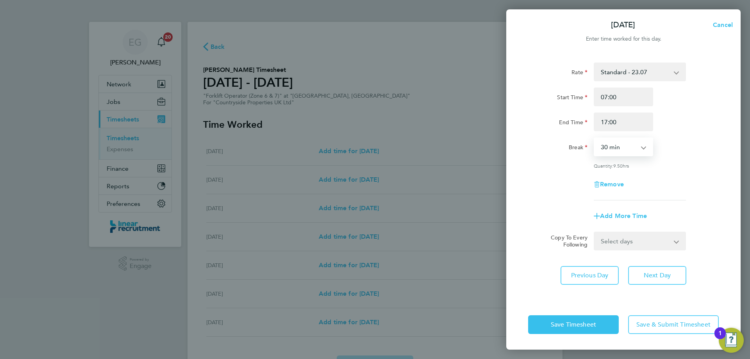
click at [620, 146] on select "0 min 15 min 30 min 45 min 60 min 75 min 90 min" at bounding box center [619, 146] width 48 height 17
select select "0"
click at [595, 138] on select "0 min 15 min 30 min 45 min 60 min 75 min 90 min" at bounding box center [619, 146] width 48 height 17
click at [637, 239] on select "Select days Day Weekday (Mon-Fri) Weekend (Sat-Sun) [DATE] [DATE] [DATE] [DATE]…" at bounding box center [636, 241] width 82 height 17
select select "DAY"
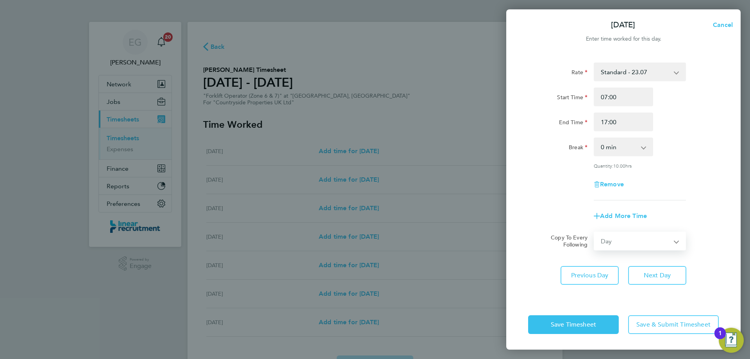
click at [595, 233] on select "Select days Day Weekday (Mon-Fri) Weekend (Sat-Sun) [DATE] [DATE] [DATE] [DATE]…" at bounding box center [636, 241] width 82 height 17
select select "[DATE]"
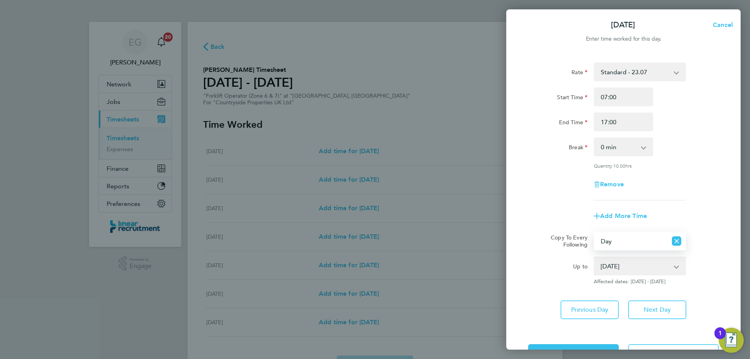
click at [641, 243] on select "Select days Day Weekday (Mon-Fri) Weekend (Sat-Sun) [DATE] [DATE] [DATE] [DATE]…" at bounding box center [631, 241] width 73 height 17
select select "WEEKDAY"
click at [595, 233] on select "Select days Day Weekday (Mon-Fri) Weekend (Sat-Sun) [DATE] [DATE] [DATE] [DATE]…" at bounding box center [631, 241] width 73 height 17
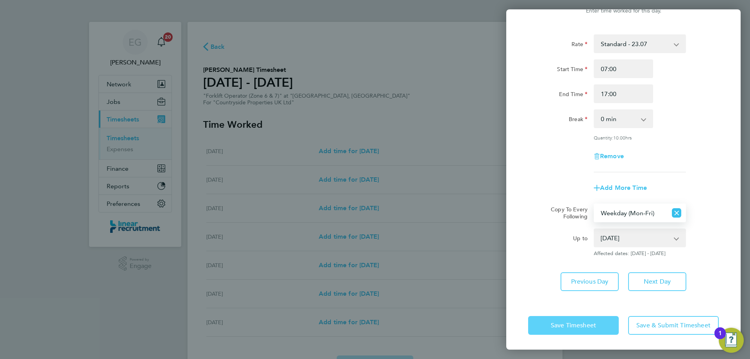
click at [575, 333] on button "Save Timesheet" at bounding box center [573, 325] width 91 height 19
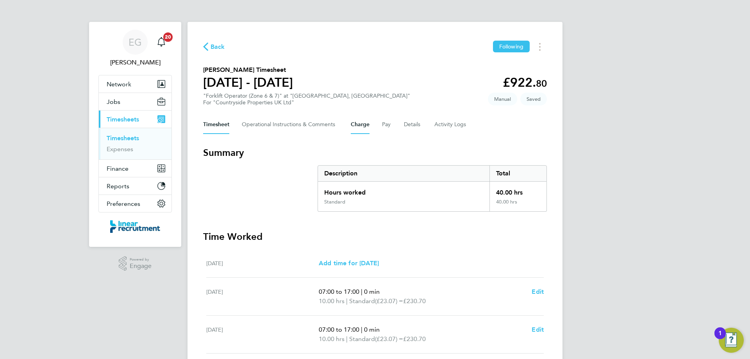
click at [362, 119] on button "Charge" at bounding box center [360, 124] width 19 height 19
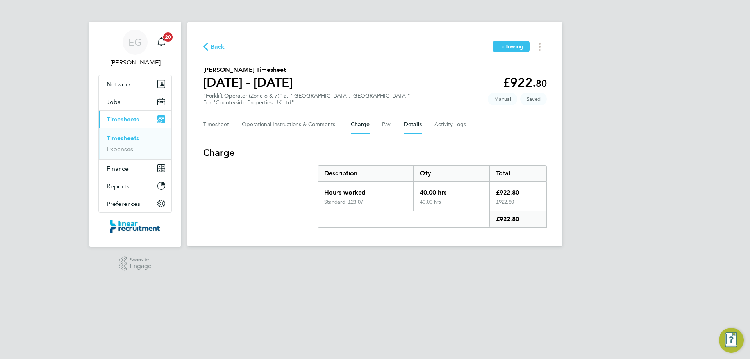
click at [408, 121] on button "Details" at bounding box center [413, 124] width 18 height 19
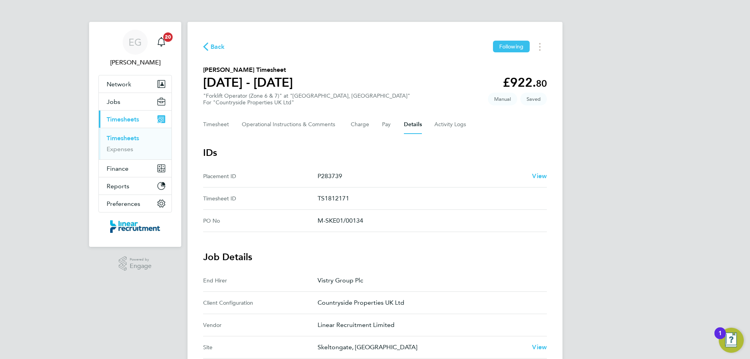
click at [201, 118] on div "Back Following [PERSON_NAME] Timesheet [DATE] - [DATE] £922. 80 "Forklift Opera…" at bounding box center [375, 315] width 375 height 586
click at [213, 122] on button "Timesheet" at bounding box center [216, 124] width 26 height 19
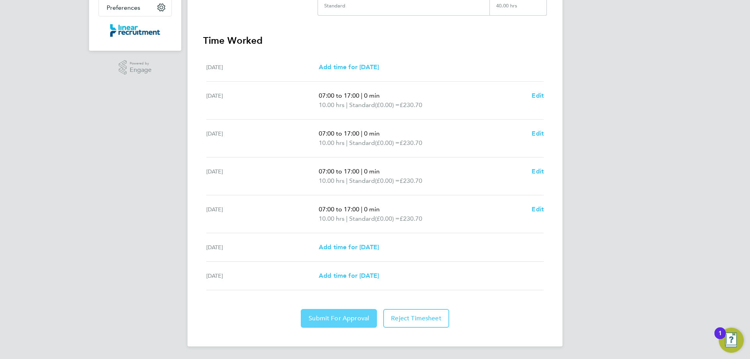
click at [324, 319] on span "Submit For Approval" at bounding box center [339, 319] width 61 height 8
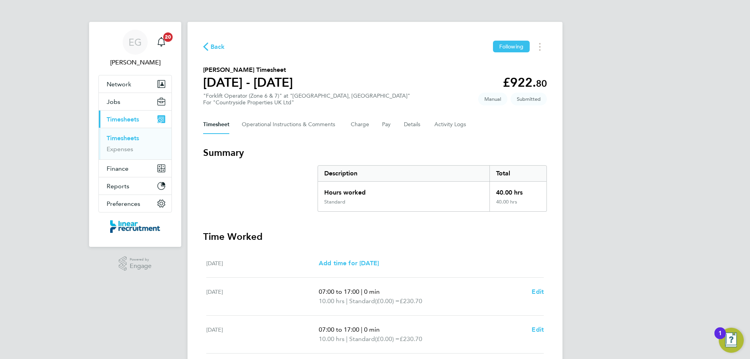
click at [125, 137] on link "Timesheets" at bounding box center [123, 137] width 32 height 7
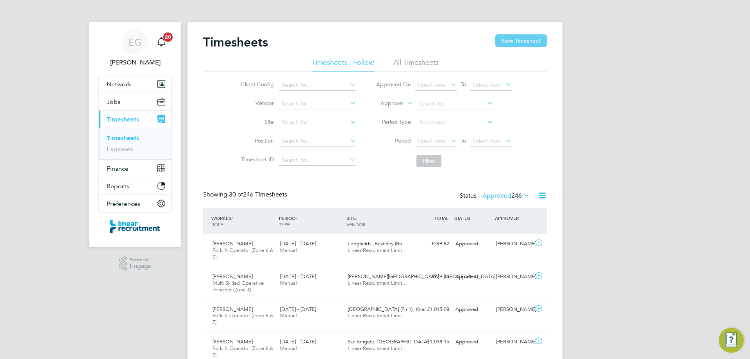
click at [520, 41] on button "New Timesheet" at bounding box center [522, 40] width 52 height 13
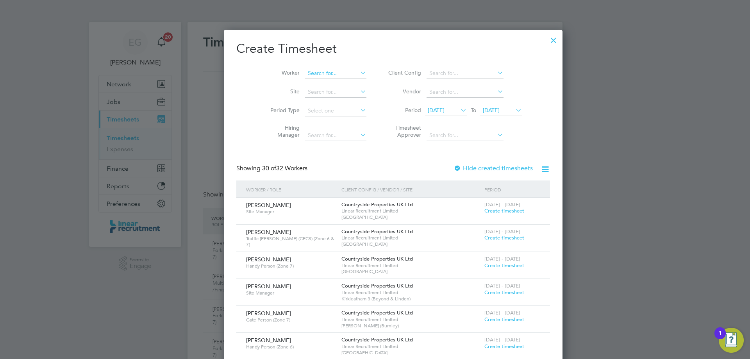
click at [305, 70] on input at bounding box center [335, 73] width 61 height 11
click at [310, 95] on li "Vinc ent Fiddler" at bounding box center [323, 94] width 72 height 11
type input "[PERSON_NAME]"
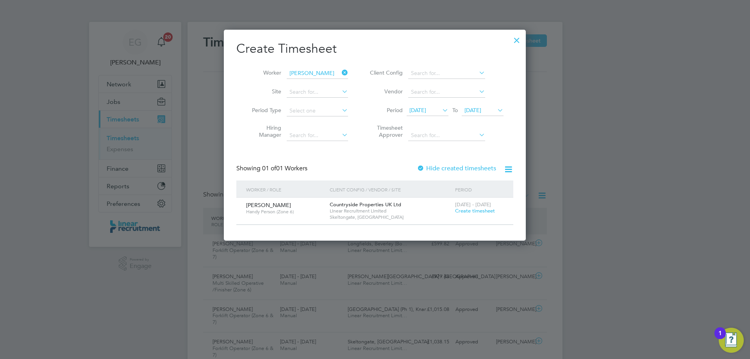
click at [479, 210] on span "Create timesheet" at bounding box center [475, 211] width 40 height 7
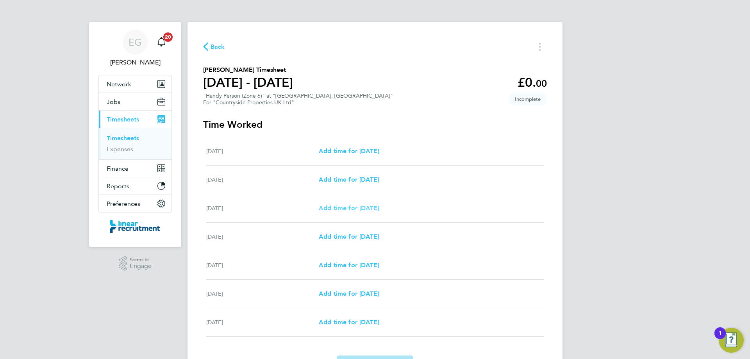
click at [356, 209] on span "Add time for [DATE]" at bounding box center [349, 207] width 60 height 7
select select "30"
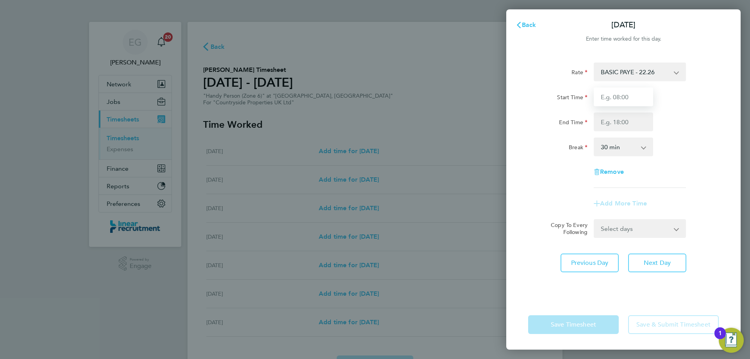
click at [616, 96] on input "Start Time" at bounding box center [623, 97] width 59 height 19
type input "07:30"
type input "16:30"
click at [611, 152] on select "0 min 15 min 30 min 45 min 60 min 75 min 90 min" at bounding box center [619, 146] width 48 height 17
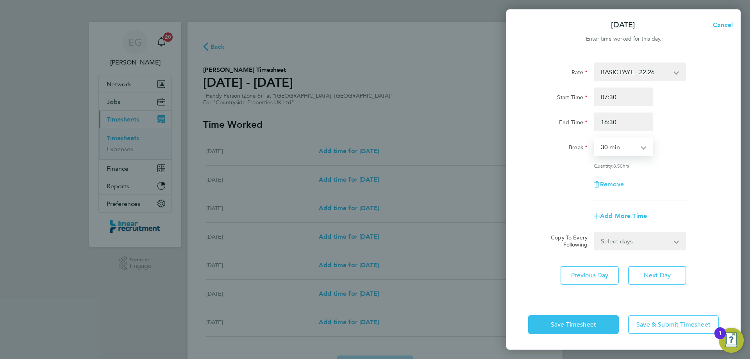
select select "0"
click at [595, 138] on select "0 min 15 min 30 min 45 min 60 min 75 min 90 min" at bounding box center [619, 146] width 48 height 17
click at [646, 242] on select "Select days Day Weekday (Mon-Fri) Weekend (Sat-Sun) [DATE] [DATE] [DATE] [DATE]" at bounding box center [636, 241] width 82 height 17
select select "WEEKDAY"
click at [595, 233] on select "Select days Day Weekday (Mon-Fri) Weekend (Sat-Sun) [DATE] [DATE] [DATE] [DATE]" at bounding box center [636, 241] width 82 height 17
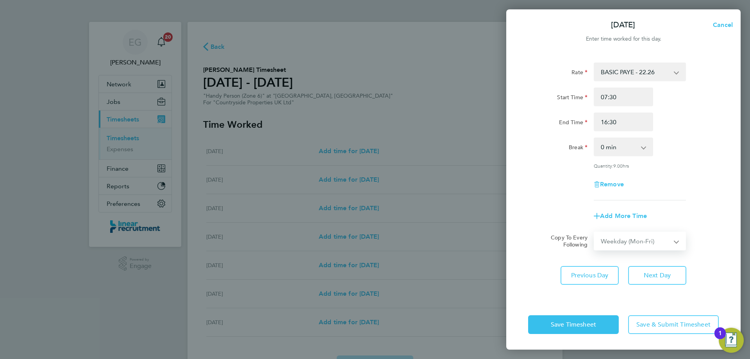
select select "[DATE]"
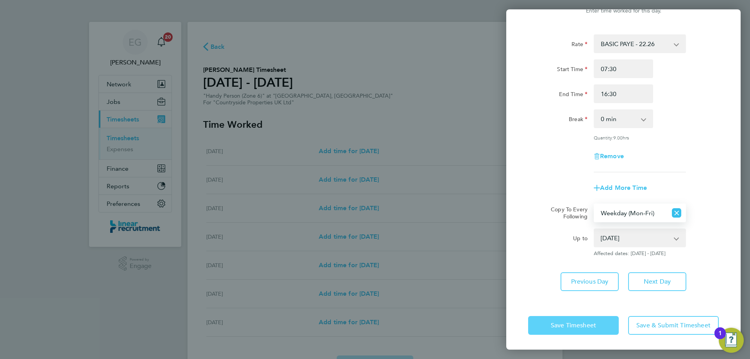
click at [569, 325] on span "Save Timesheet" at bounding box center [573, 326] width 45 height 8
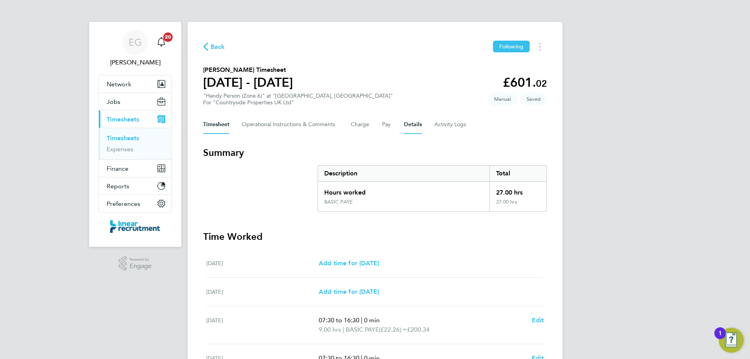
click at [411, 126] on button "Details" at bounding box center [413, 124] width 18 height 19
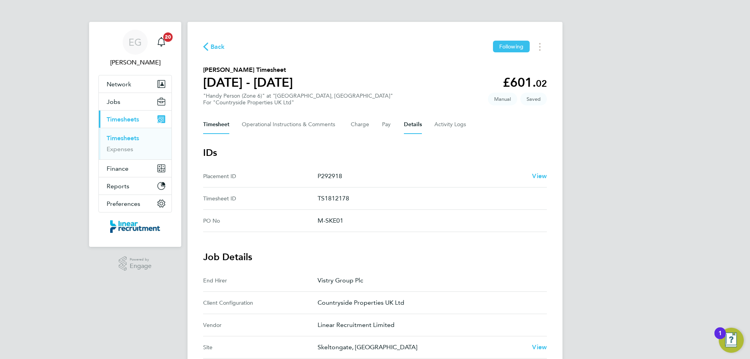
click at [212, 122] on button "Timesheet" at bounding box center [216, 124] width 26 height 19
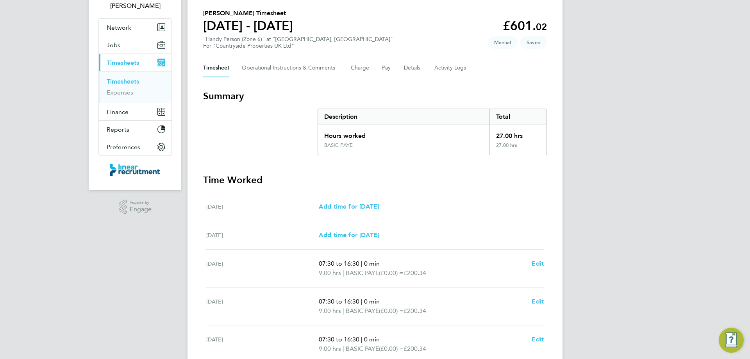
scroll to position [187, 0]
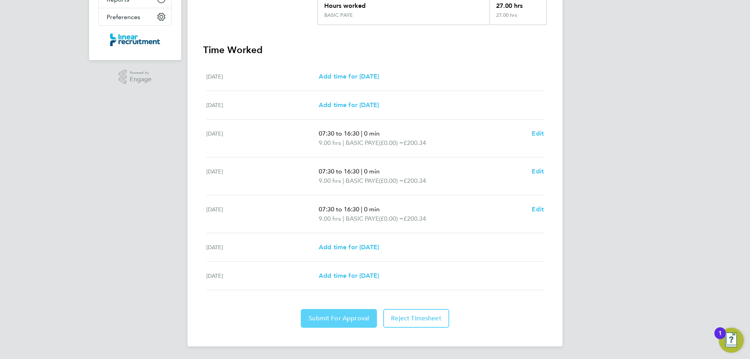
click at [311, 324] on button "Submit For Approval" at bounding box center [339, 318] width 76 height 19
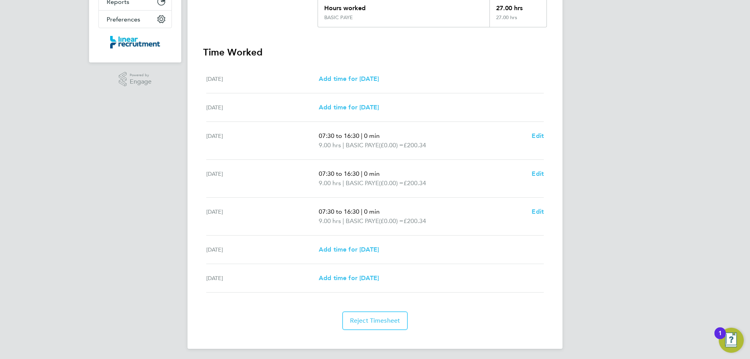
scroll to position [0, 0]
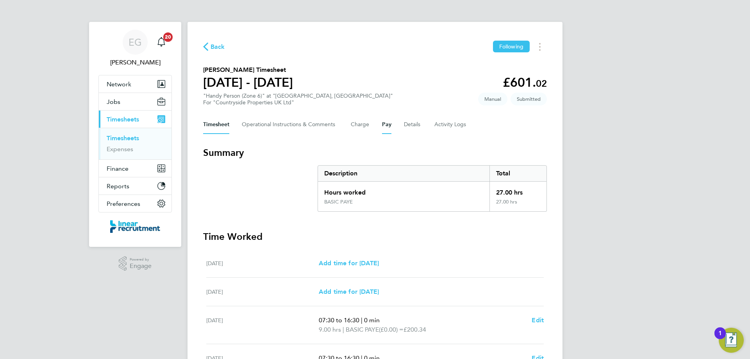
click at [383, 125] on button "Pay" at bounding box center [386, 124] width 9 height 19
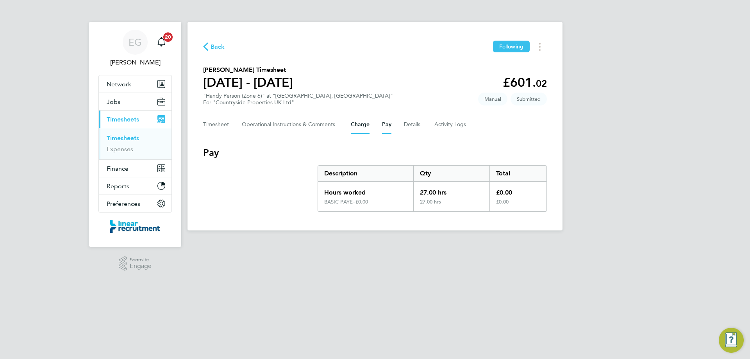
click at [367, 125] on button "Charge" at bounding box center [360, 124] width 19 height 19
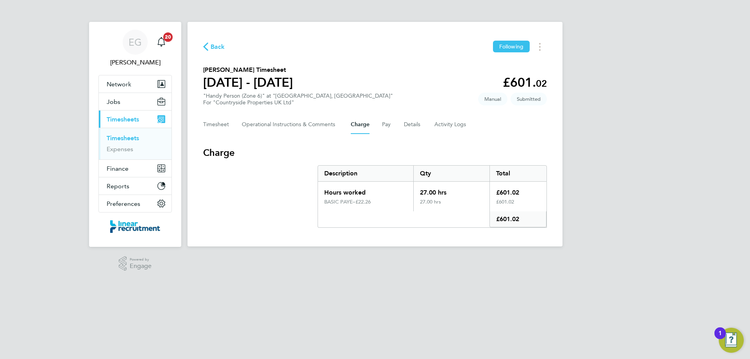
click at [381, 125] on div "Timesheet Operational Instructions & Comments Charge Pay Details Activity Logs" at bounding box center [375, 124] width 344 height 19
click at [389, 124] on button "Pay" at bounding box center [386, 124] width 9 height 19
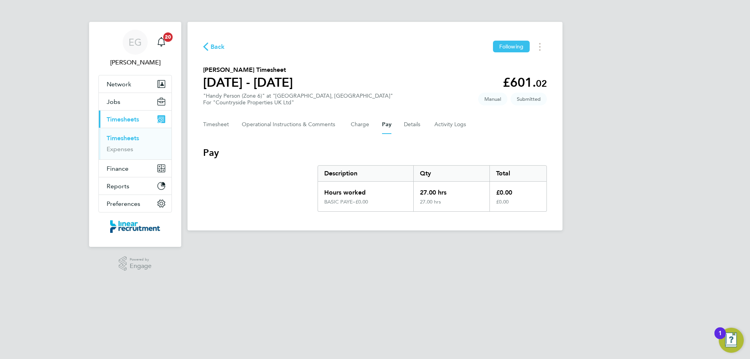
click at [131, 138] on link "Timesheets" at bounding box center [123, 137] width 32 height 7
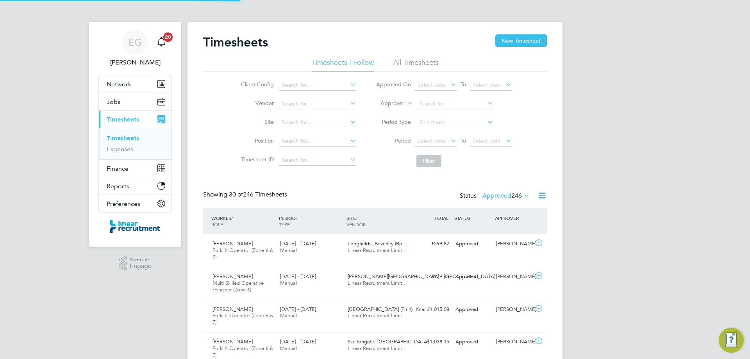
scroll to position [26, 68]
click at [519, 44] on button "New Timesheet" at bounding box center [522, 40] width 52 height 13
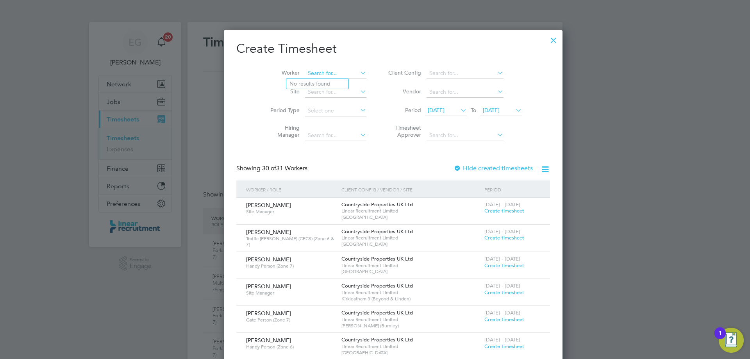
click at [312, 71] on input at bounding box center [335, 73] width 61 height 11
click at [312, 86] on b "[PERSON_NAME]" at bounding box center [326, 84] width 45 height 7
type input "[PERSON_NAME]"
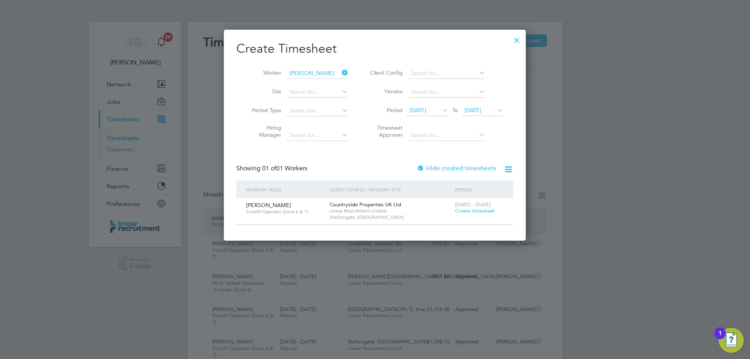
click at [480, 211] on span "Create timesheet" at bounding box center [475, 211] width 40 height 7
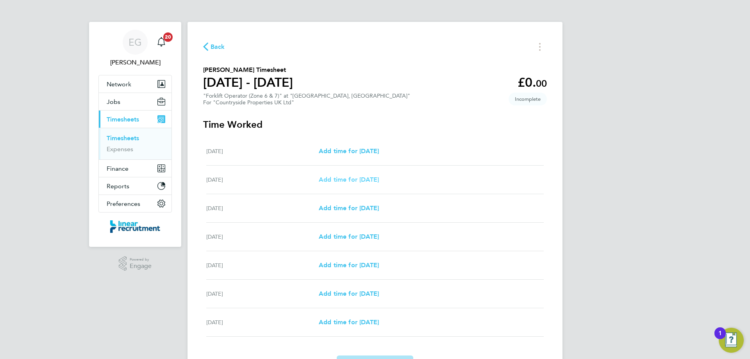
click at [372, 182] on span "Add time for [DATE]" at bounding box center [349, 179] width 60 height 7
select select "30"
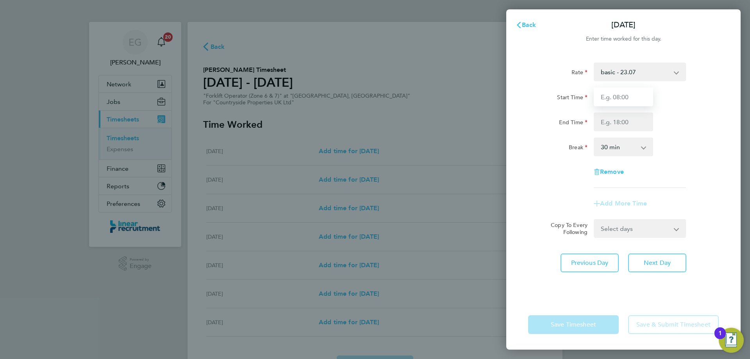
click at [618, 103] on input "Start Time" at bounding box center [623, 97] width 59 height 19
type input "07:30"
type input "16:30"
click at [608, 151] on select "0 min 15 min 30 min 45 min 60 min 75 min 90 min" at bounding box center [619, 146] width 48 height 17
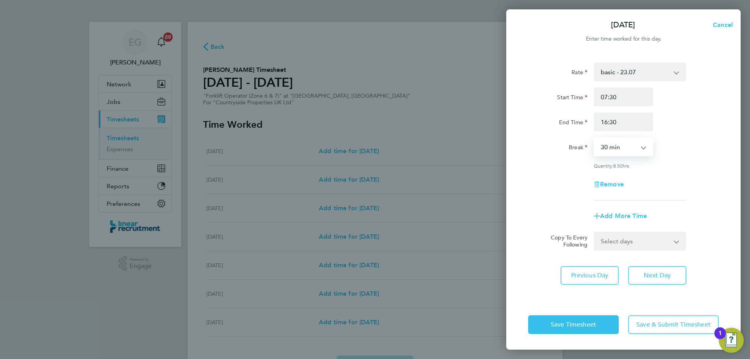
select select "0"
click at [595, 138] on select "0 min 15 min 30 min 45 min 60 min 75 min 90 min" at bounding box center [619, 146] width 48 height 17
click at [620, 236] on select "Select days Day Weekday (Mon-Fri) Weekend (Sat-Sun) [DATE] [DATE] [DATE] [DATE]…" at bounding box center [636, 241] width 82 height 17
select select "WEEKDAY"
click at [595, 233] on select "Select days Day Weekday (Mon-Fri) Weekend (Sat-Sun) [DATE] [DATE] [DATE] [DATE]…" at bounding box center [636, 241] width 82 height 17
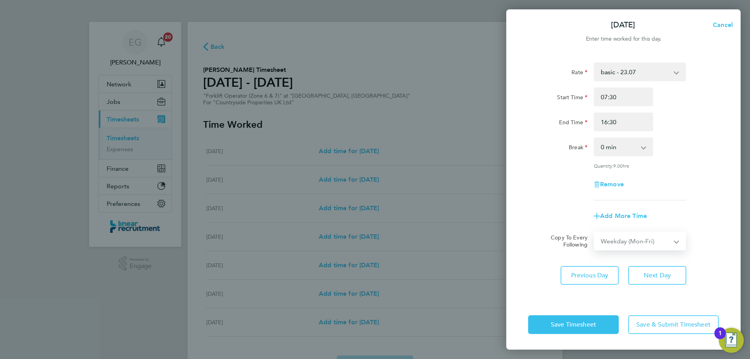
select select "[DATE]"
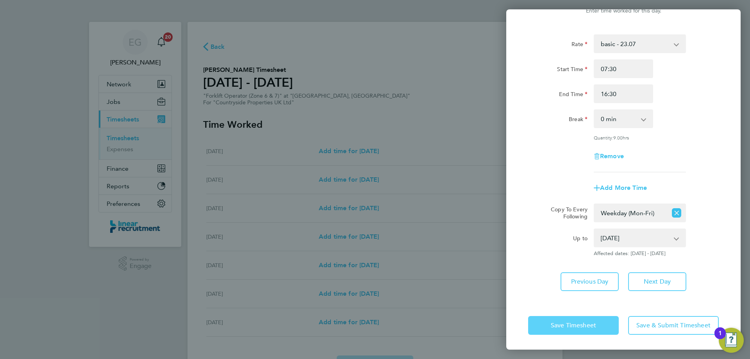
click at [584, 326] on span "Save Timesheet" at bounding box center [573, 326] width 45 height 8
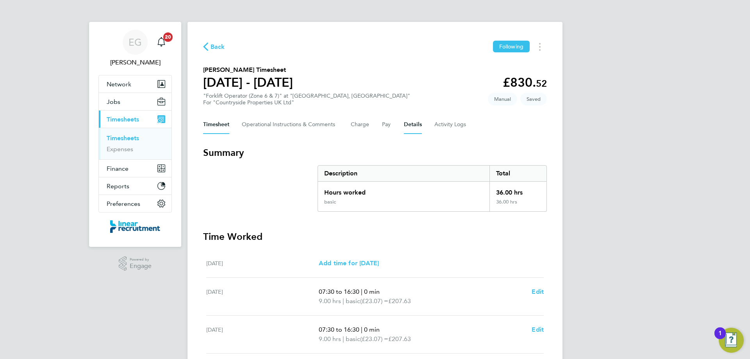
click at [417, 120] on button "Details" at bounding box center [413, 124] width 18 height 19
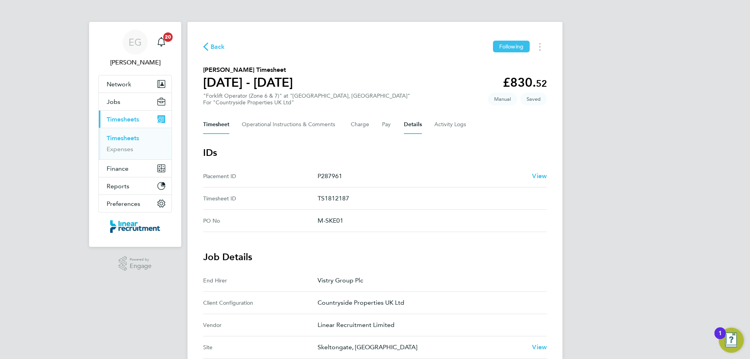
click at [225, 125] on button "Timesheet" at bounding box center [216, 124] width 26 height 19
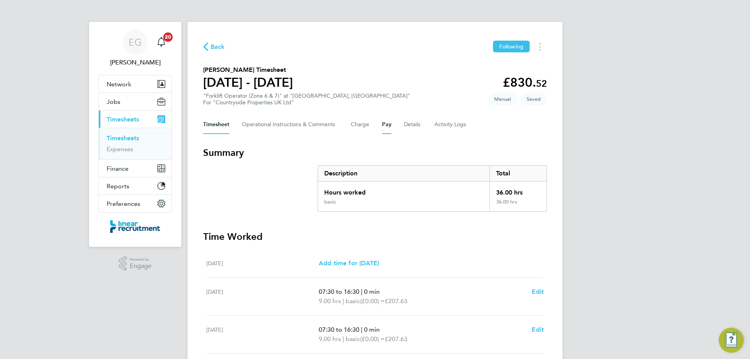
click at [390, 124] on button "Pay" at bounding box center [386, 124] width 9 height 19
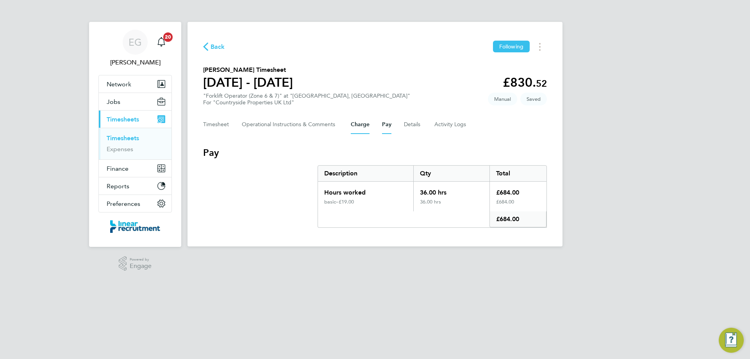
click at [363, 124] on button "Charge" at bounding box center [360, 124] width 19 height 19
click at [221, 128] on button "Timesheet" at bounding box center [216, 124] width 26 height 19
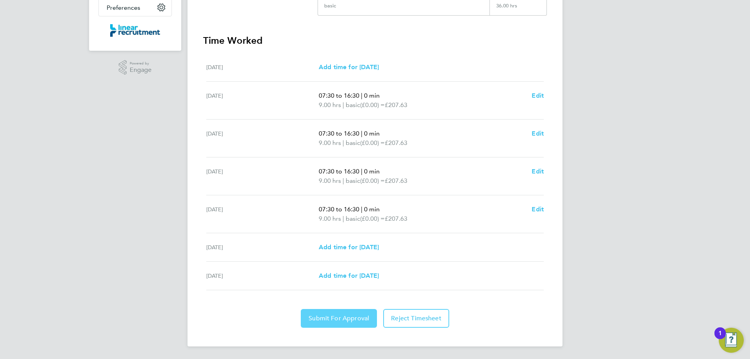
click at [345, 313] on button "Submit For Approval" at bounding box center [339, 318] width 76 height 19
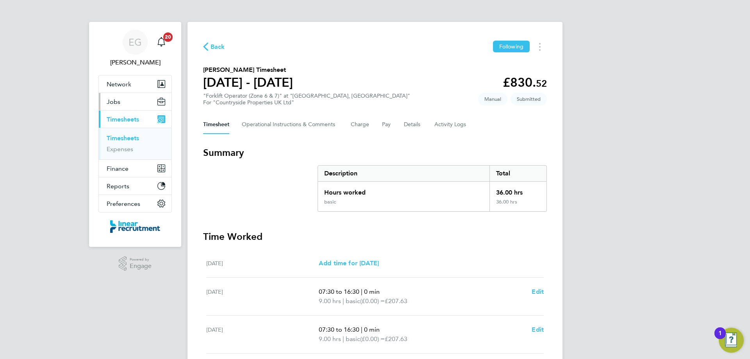
click at [120, 103] on button "Jobs" at bounding box center [135, 101] width 73 height 17
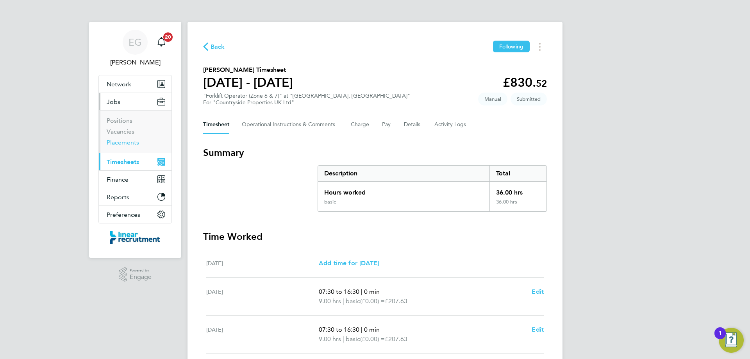
click at [126, 143] on link "Placements" at bounding box center [123, 142] width 32 height 7
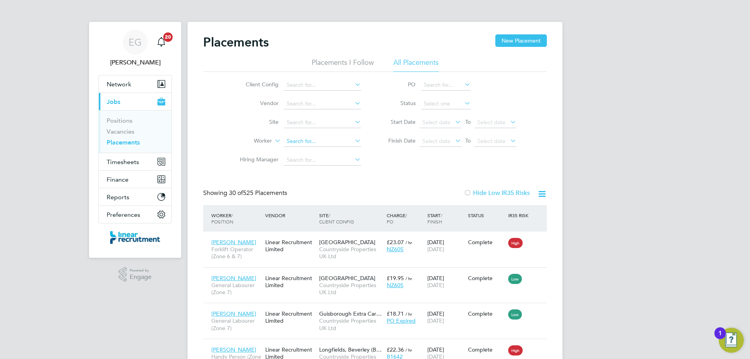
click at [298, 142] on input at bounding box center [322, 141] width 77 height 11
type input "n"
click at [309, 155] on li "Vinc ent Fiddler" at bounding box center [323, 152] width 78 height 11
type input "[PERSON_NAME]"
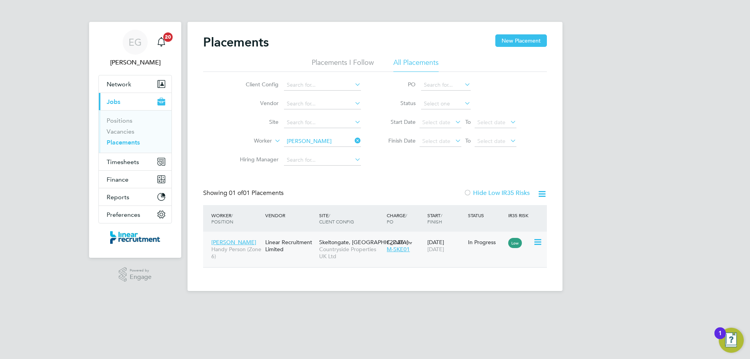
click at [301, 256] on div "Linear Recruitment Limited" at bounding box center [290, 246] width 54 height 22
click at [516, 39] on button "New Placement" at bounding box center [522, 40] width 52 height 13
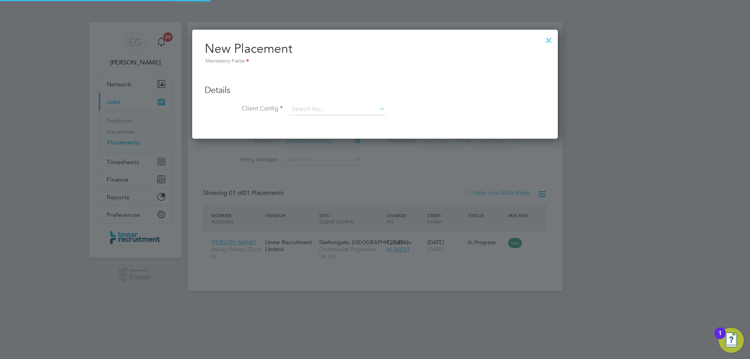
scroll to position [110, 366]
click at [550, 39] on div at bounding box center [549, 38] width 14 height 14
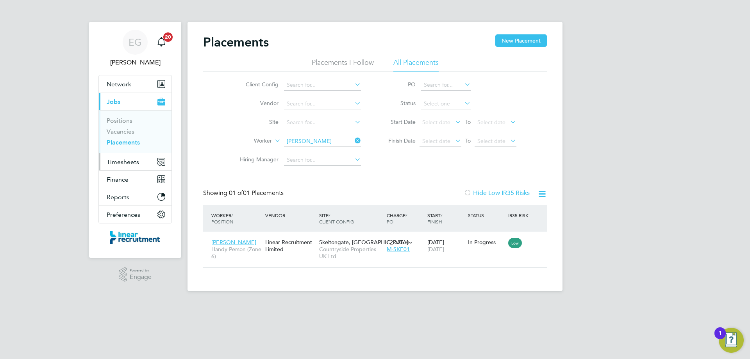
click at [127, 162] on span "Timesheets" at bounding box center [123, 161] width 32 height 7
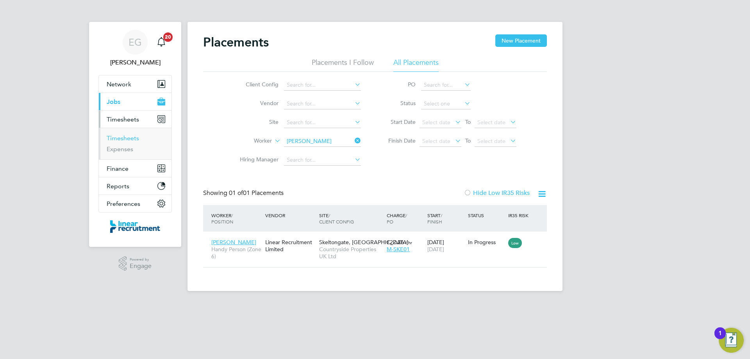
click at [134, 135] on link "Timesheets" at bounding box center [123, 137] width 32 height 7
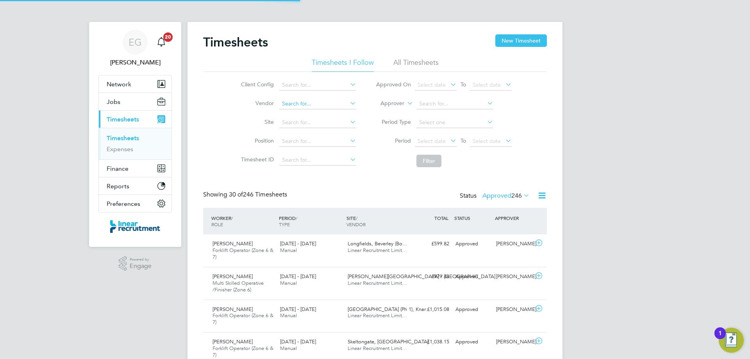
scroll to position [26, 68]
click at [533, 35] on button "New Timesheet" at bounding box center [522, 40] width 52 height 13
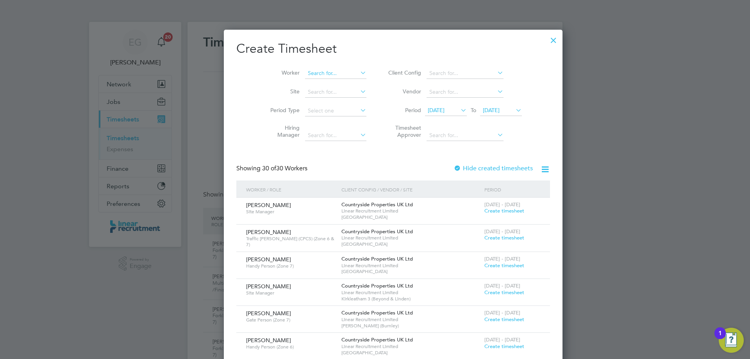
click at [312, 74] on input at bounding box center [335, 73] width 61 height 11
click at [322, 115] on li "[PERSON_NAME]" at bounding box center [320, 116] width 66 height 11
type input "[PERSON_NAME]"
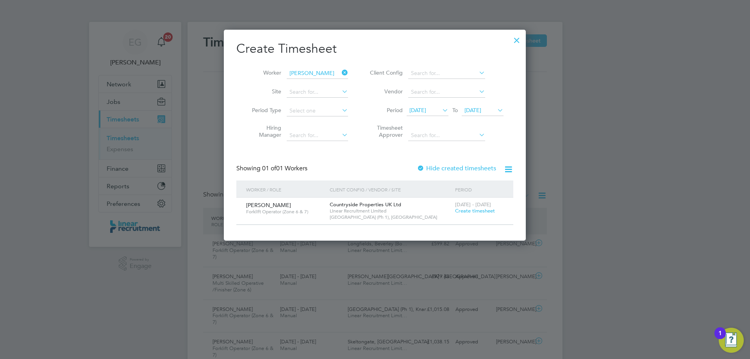
click at [478, 210] on span "Create timesheet" at bounding box center [475, 211] width 40 height 7
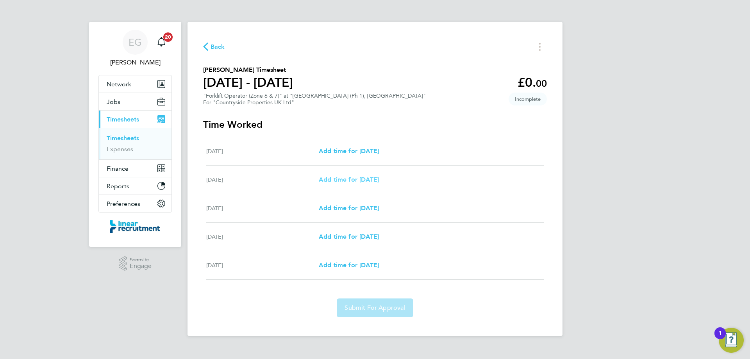
click at [335, 182] on span "Add time for [DATE]" at bounding box center [349, 179] width 60 height 7
select select "30"
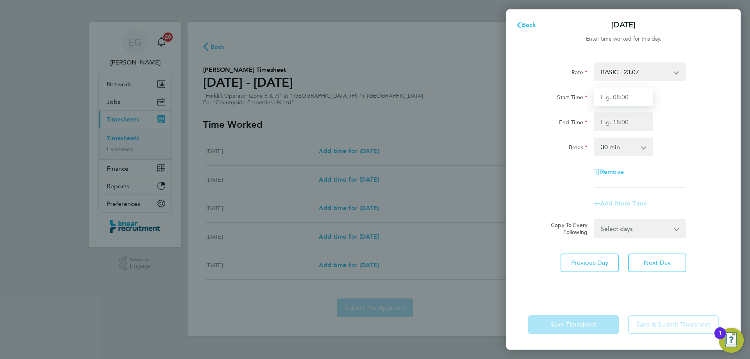
click at [610, 94] on input "Start Time" at bounding box center [623, 97] width 59 height 19
type input "07:30"
type input "16:30"
click at [603, 148] on select "0 min 15 min 30 min 45 min 60 min 75 min 90 min" at bounding box center [619, 146] width 48 height 17
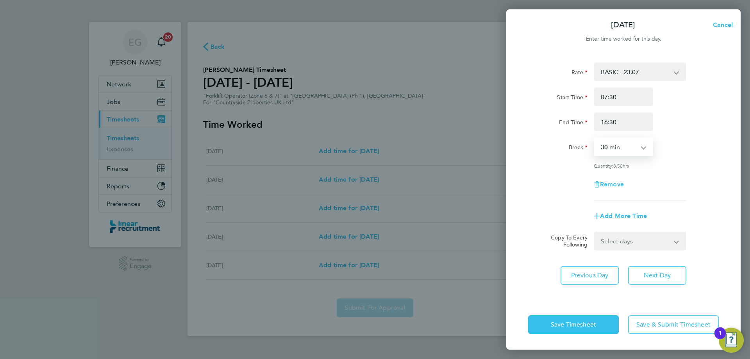
select select "60"
click at [595, 138] on select "0 min 15 min 30 min 45 min 60 min 75 min 90 min" at bounding box center [619, 146] width 48 height 17
click at [639, 244] on select "Select days Day [DATE] [DATE] [DATE]" at bounding box center [636, 241] width 82 height 17
select select "DAY"
click at [595, 233] on select "Select days Day [DATE] [DATE] [DATE]" at bounding box center [636, 241] width 82 height 17
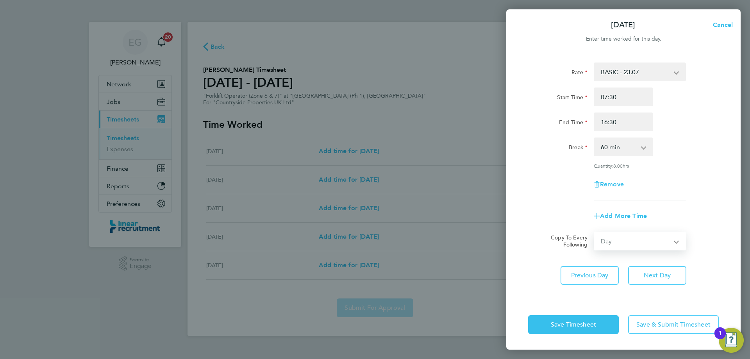
select select "[DATE]"
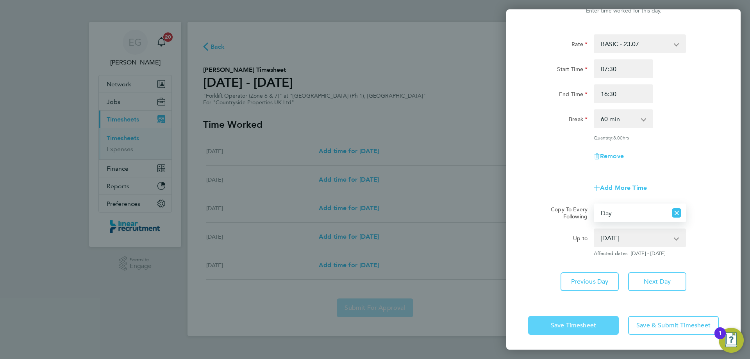
click at [577, 322] on span "Save Timesheet" at bounding box center [573, 326] width 45 height 8
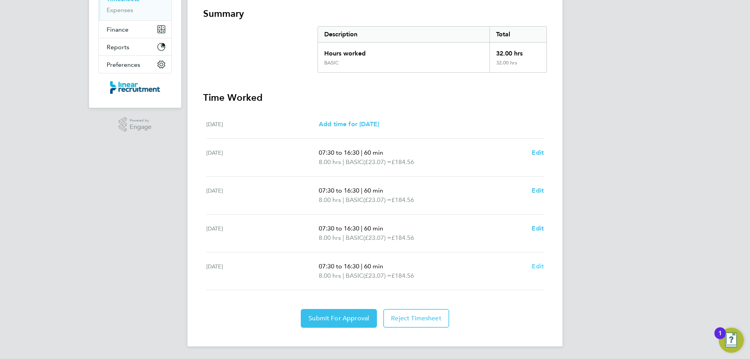
click at [537, 263] on span "Edit" at bounding box center [538, 266] width 12 height 7
select select "60"
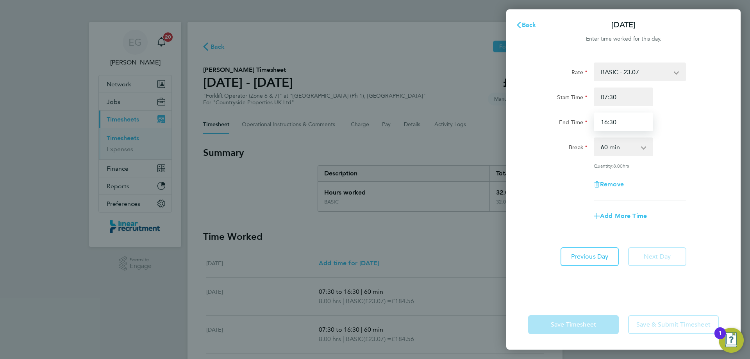
click at [607, 122] on input "16:30" at bounding box center [623, 122] width 59 height 19
type input "15:30"
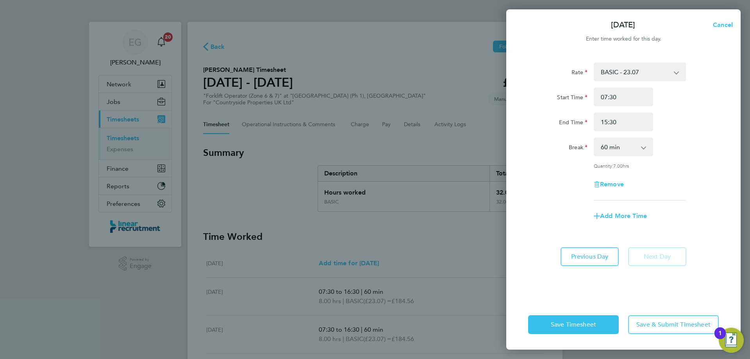
click at [654, 192] on div "Remove" at bounding box center [624, 184] width 66 height 19
click at [573, 322] on span "Save Timesheet" at bounding box center [573, 325] width 45 height 8
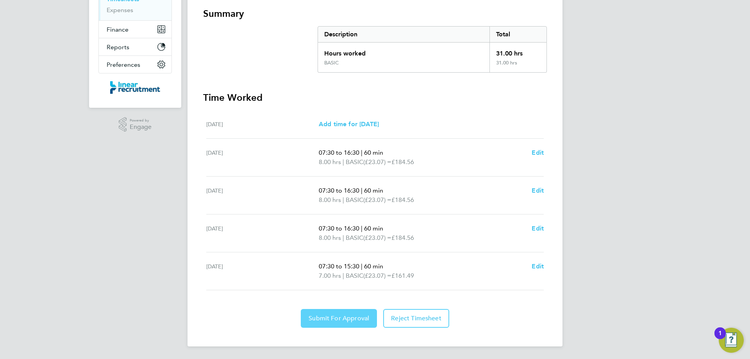
click at [336, 319] on span "Submit For Approval" at bounding box center [339, 319] width 61 height 8
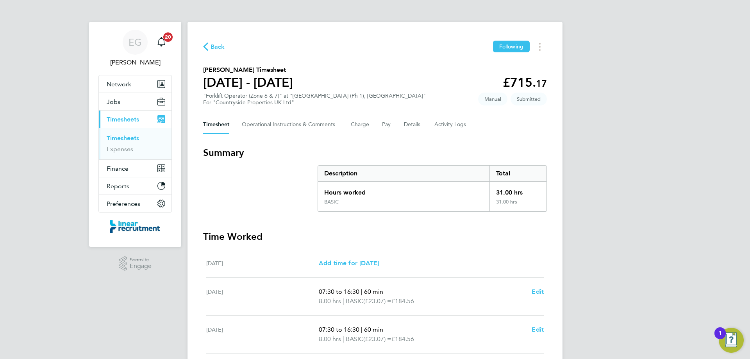
click at [129, 136] on link "Timesheets" at bounding box center [123, 137] width 32 height 7
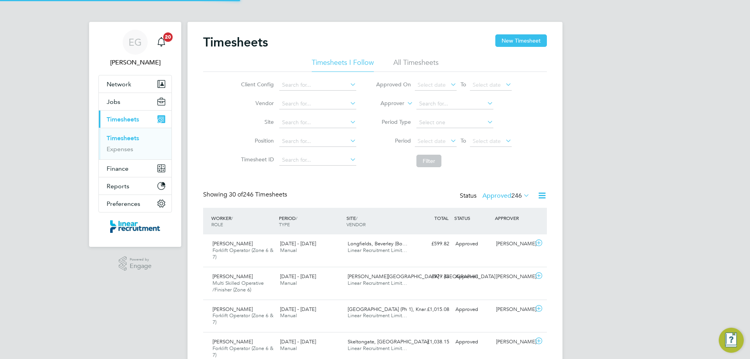
scroll to position [26, 68]
click at [522, 39] on button "New Timesheet" at bounding box center [522, 40] width 52 height 13
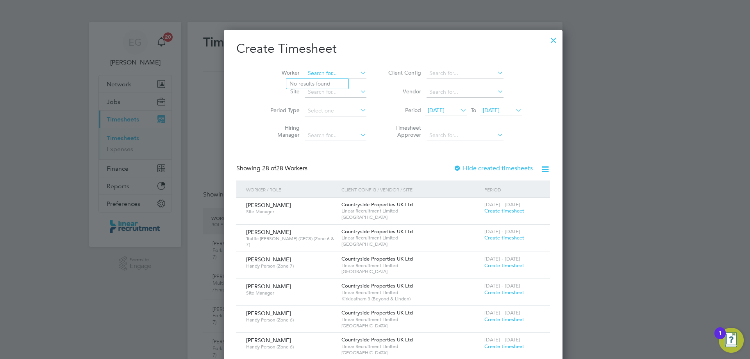
click at [312, 70] on input at bounding box center [335, 73] width 61 height 11
click at [326, 81] on li "[PERSON_NAME]" at bounding box center [320, 84] width 66 height 11
type input "[PERSON_NAME]"
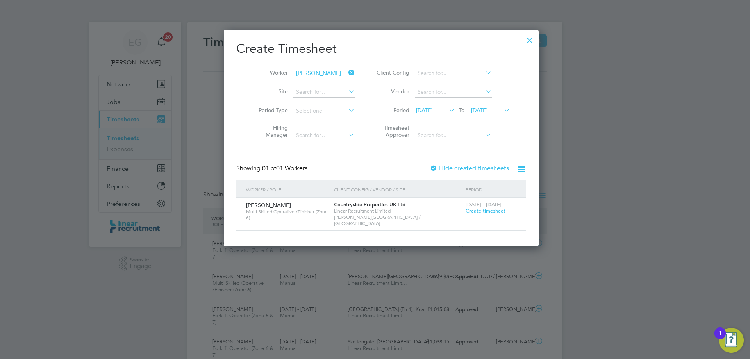
click at [477, 212] on span "Create timesheet" at bounding box center [486, 211] width 40 height 7
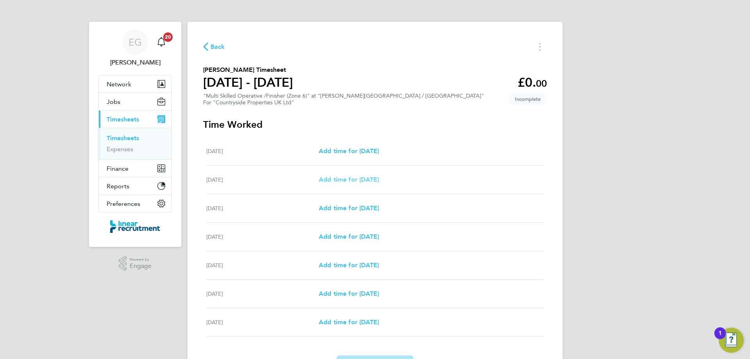
click at [350, 178] on span "Add time for [DATE]" at bounding box center [349, 179] width 60 height 7
select select "30"
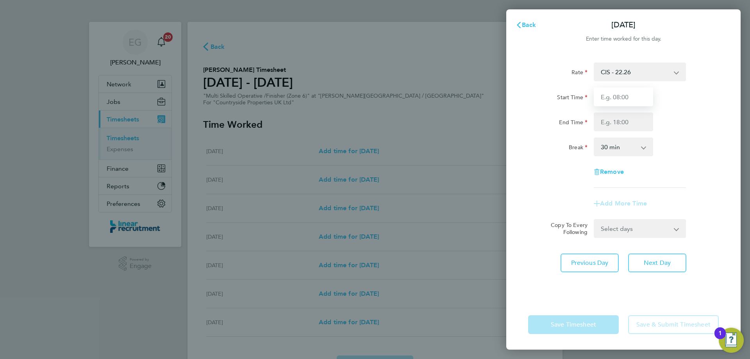
click at [627, 97] on input "Start Time" at bounding box center [623, 97] width 59 height 19
type input "07:30"
click at [611, 123] on input "End Time" at bounding box center [623, 122] width 59 height 19
type input "15:30"
click at [612, 148] on select "0 min 15 min 30 min 45 min 60 min 75 min 90 min" at bounding box center [619, 146] width 48 height 17
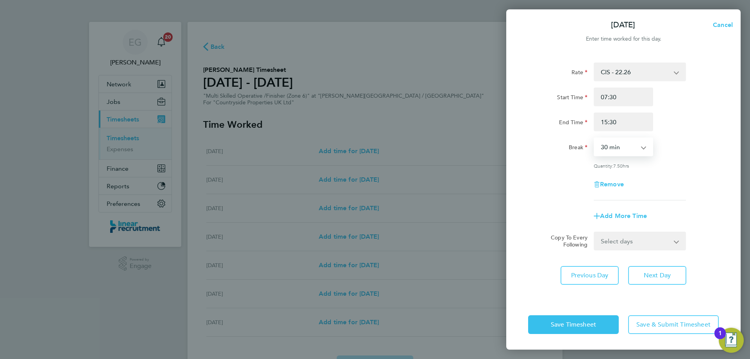
click at [611, 155] on select "0 min 15 min 30 min 45 min 60 min 75 min 90 min" at bounding box center [619, 146] width 48 height 17
drag, startPoint x: 611, startPoint y: 150, endPoint x: 610, endPoint y: 155, distance: 4.8
click at [611, 150] on select "0 min 15 min 30 min 45 min 60 min 75 min 90 min" at bounding box center [619, 146] width 48 height 17
select select "0"
click at [595, 138] on select "0 min 15 min 30 min 45 min 60 min 75 min 90 min" at bounding box center [619, 146] width 48 height 17
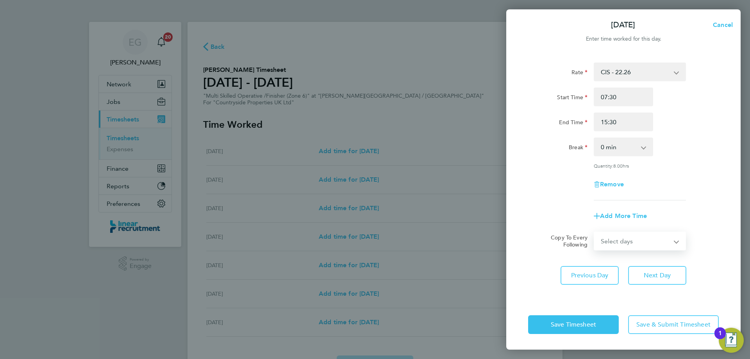
click at [637, 242] on select "Select days Day Weekday (Mon-Fri) Weekend (Sat-Sun) [DATE] [DATE] [DATE] [DATE]…" at bounding box center [636, 241] width 82 height 17
select select "WEEKDAY"
click at [595, 233] on select "Select days Day Weekday (Mon-Fri) Weekend (Sat-Sun) [DATE] [DATE] [DATE] [DATE]…" at bounding box center [636, 241] width 82 height 17
select select "[DATE]"
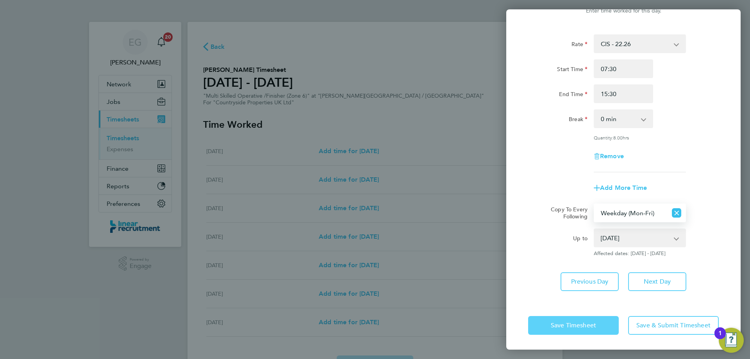
click at [572, 329] on button "Save Timesheet" at bounding box center [573, 325] width 91 height 19
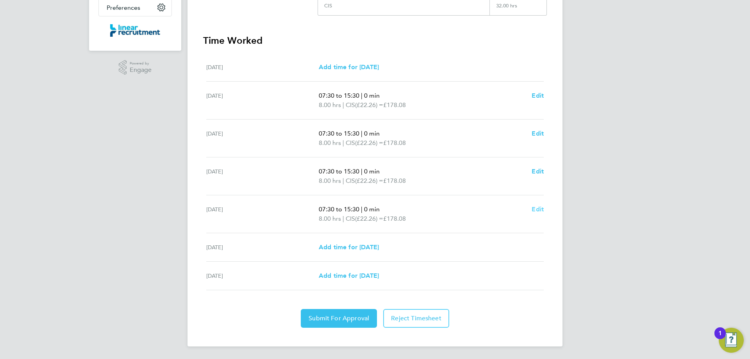
click at [534, 212] on span "Edit" at bounding box center [538, 209] width 12 height 7
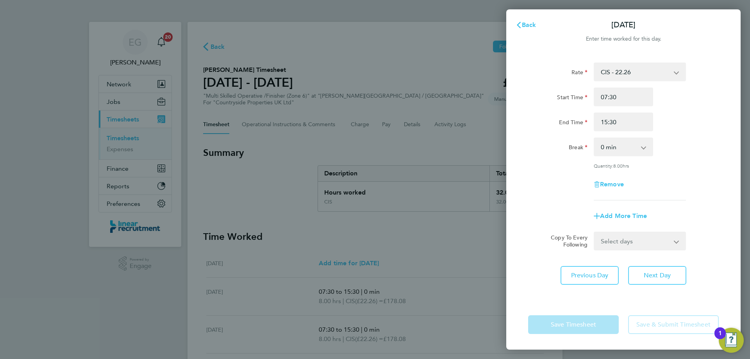
drag, startPoint x: 629, startPoint y: 145, endPoint x: 629, endPoint y: 155, distance: 9.4
click at [629, 145] on select "0 min 15 min 30 min 45 min 60 min 75 min 90 min" at bounding box center [619, 146] width 48 height 17
select select "60"
click at [595, 138] on select "0 min 15 min 30 min 45 min 60 min 75 min 90 min" at bounding box center [619, 146] width 48 height 17
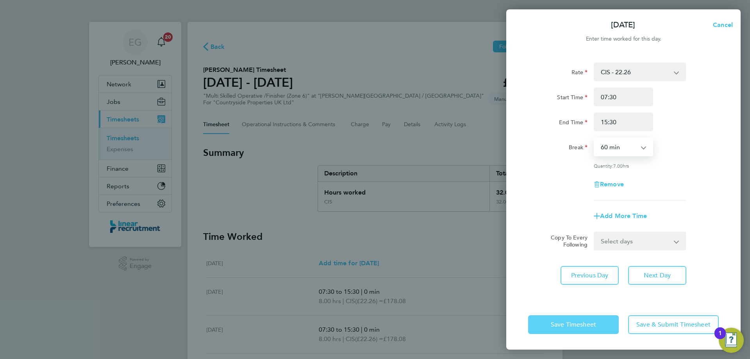
click at [562, 328] on span "Save Timesheet" at bounding box center [573, 325] width 45 height 8
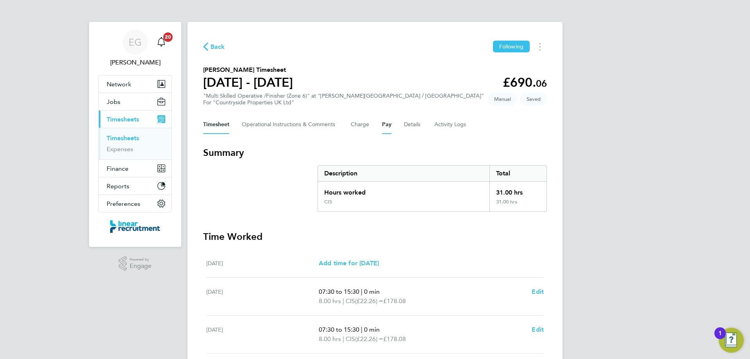
click at [391, 122] on button "Pay" at bounding box center [386, 124] width 9 height 19
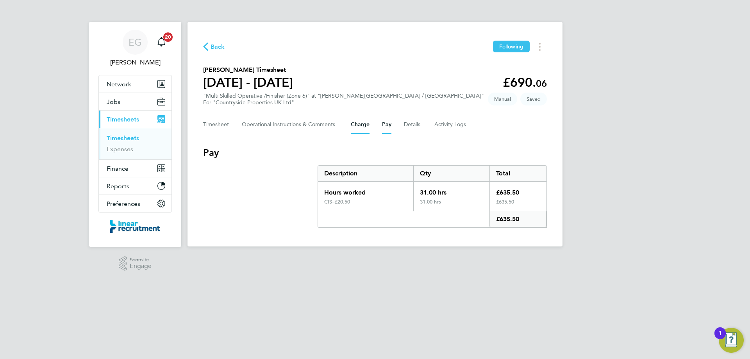
click at [369, 127] on button "Charge" at bounding box center [360, 124] width 19 height 19
click at [413, 124] on button "Details" at bounding box center [413, 124] width 18 height 19
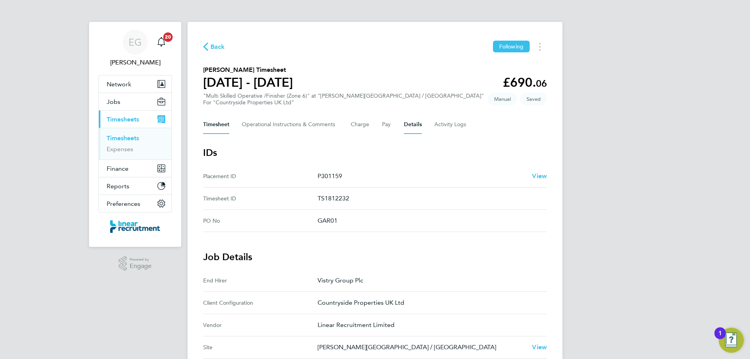
click at [220, 121] on button "Timesheet" at bounding box center [216, 124] width 26 height 19
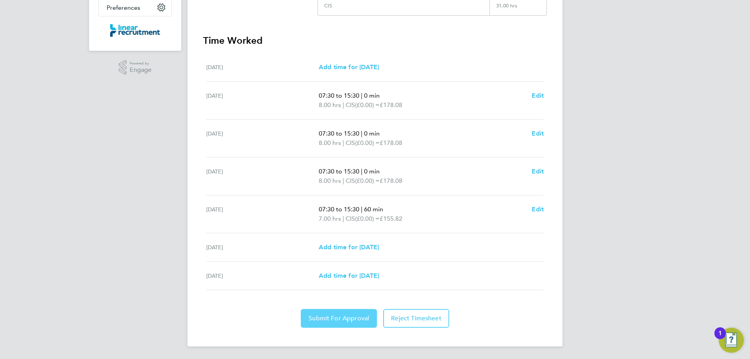
click at [333, 316] on span "Submit For Approval" at bounding box center [339, 319] width 61 height 8
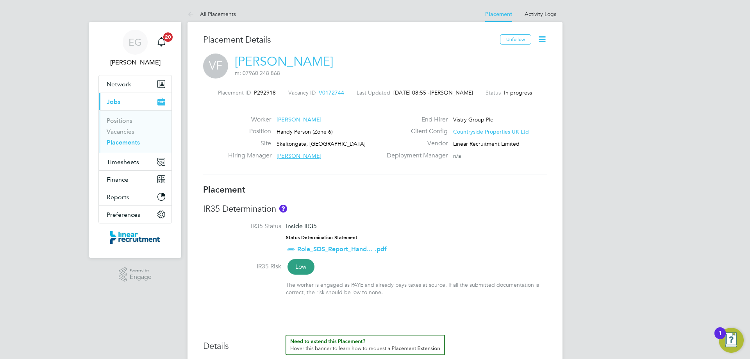
click at [543, 37] on icon at bounding box center [542, 39] width 10 height 10
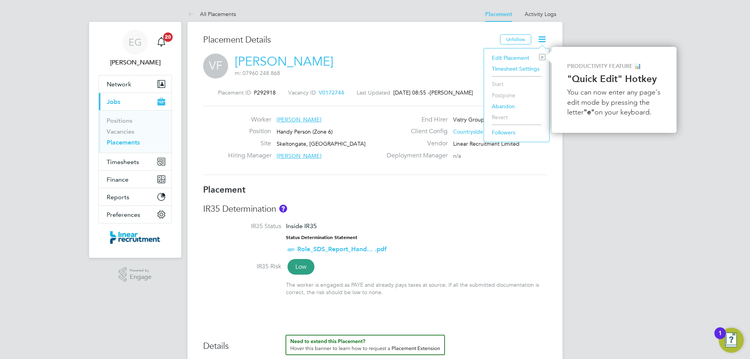
click at [517, 57] on li "Edit Placement e" at bounding box center [516, 57] width 57 height 11
type input "[PERSON_NAME]"
type input "[DATE]"
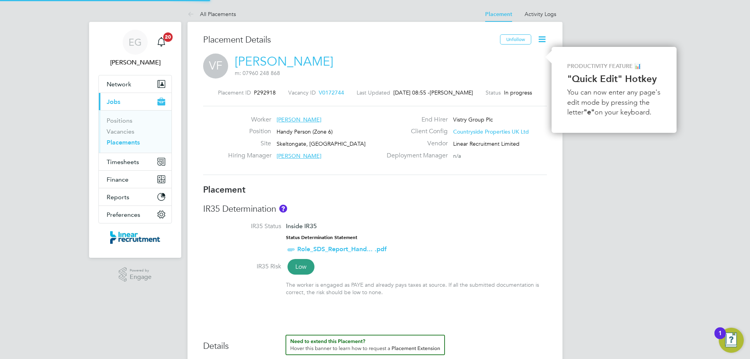
type input "07:30"
type input "16:30"
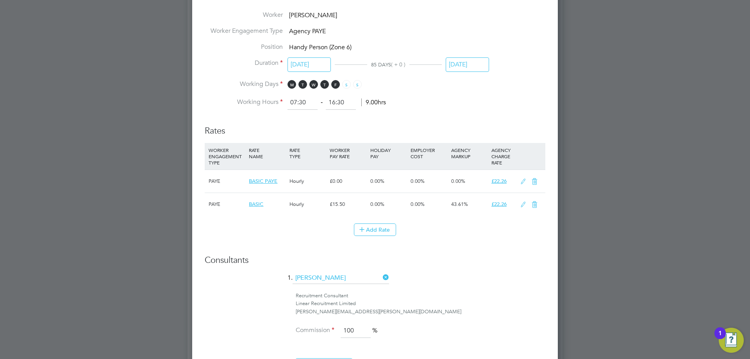
click at [535, 204] on icon at bounding box center [535, 205] width 10 height 6
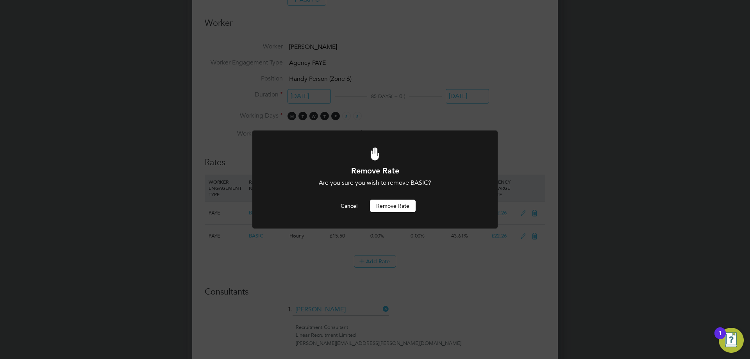
drag, startPoint x: 535, startPoint y: 204, endPoint x: 392, endPoint y: 206, distance: 143.1
click at [392, 206] on button "Remove rate" at bounding box center [393, 206] width 46 height 13
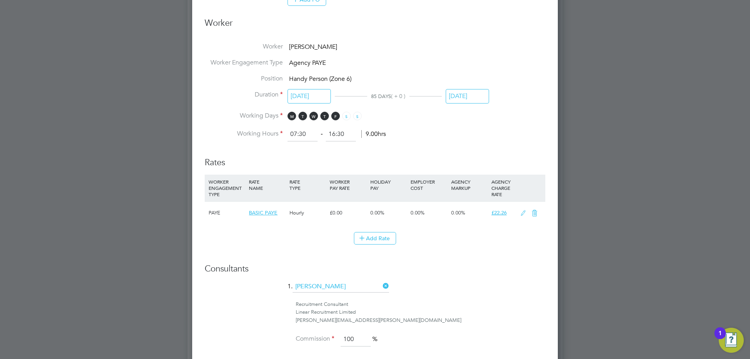
scroll to position [365, 0]
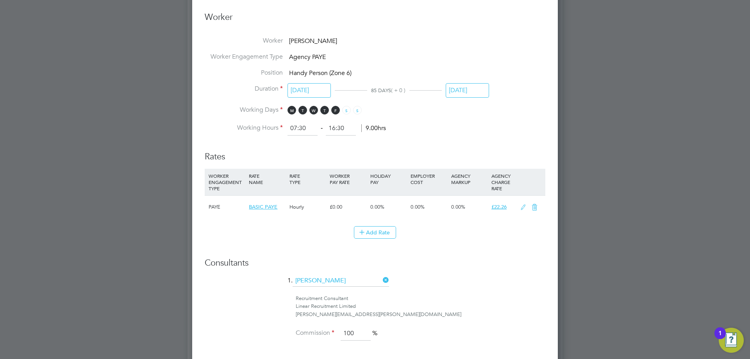
click at [523, 208] on icon at bounding box center [524, 207] width 10 height 6
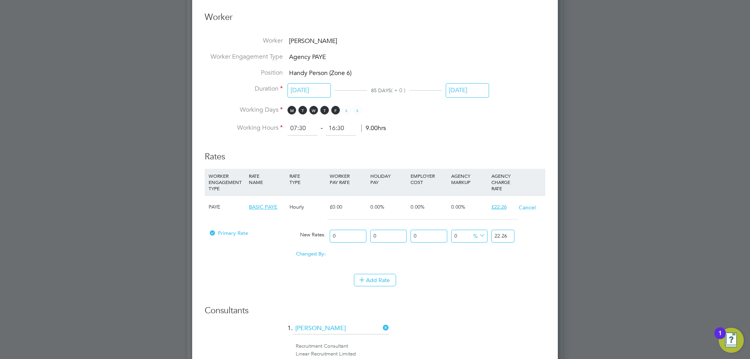
scroll to position [904, 366]
click at [347, 232] on input "0" at bounding box center [348, 236] width 36 height 13
type input "1"
type input "15"
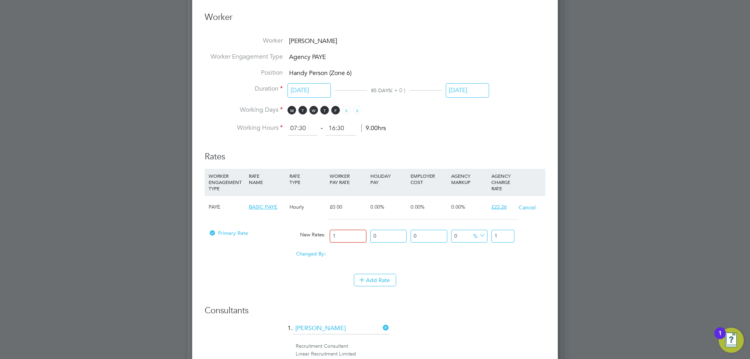
type input "15"
type input "15.5"
drag, startPoint x: 510, startPoint y: 236, endPoint x: 385, endPoint y: 236, distance: 125.1
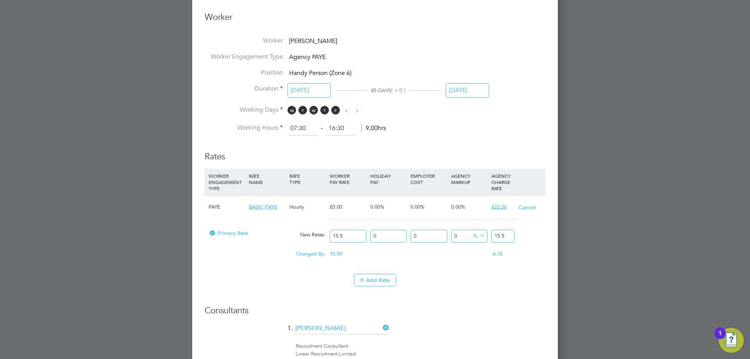
click at [391, 236] on div "Primary Rate New Rates: 15.5 0 n/a 0 n/a 0 0 % 15.5" at bounding box center [375, 236] width 341 height 21
type input "-87.09677419354838"
type input "2"
type input "41.935483870967744"
type input "22"
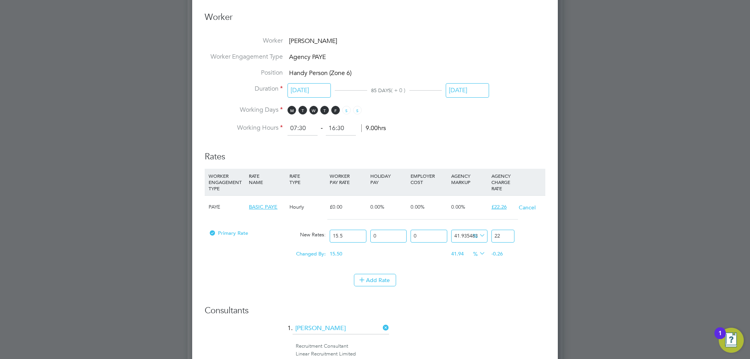
type input "43.225806451612904"
type input "22.2"
type input "43.61290322580645"
type input "22.259999999999998"
click at [501, 274] on div "Add Rate" at bounding box center [375, 280] width 341 height 13
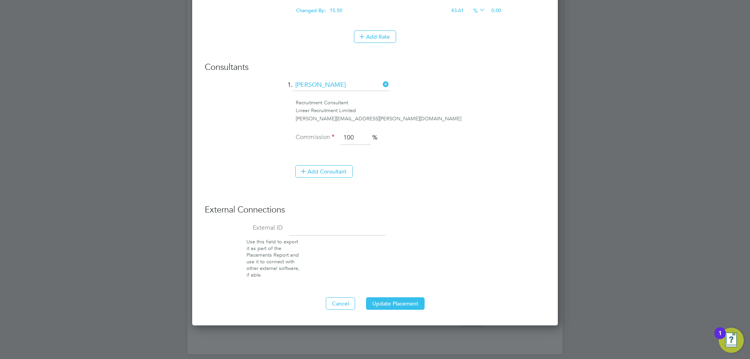
scroll to position [609, 0]
click at [395, 301] on button "Update Placement" at bounding box center [395, 303] width 59 height 13
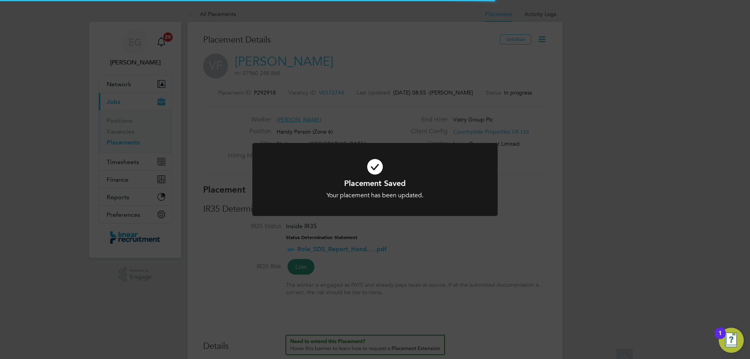
scroll to position [23, 55]
click at [559, 241] on div "Placement Saved Your placement has been updated. Cancel Okay" at bounding box center [375, 179] width 750 height 359
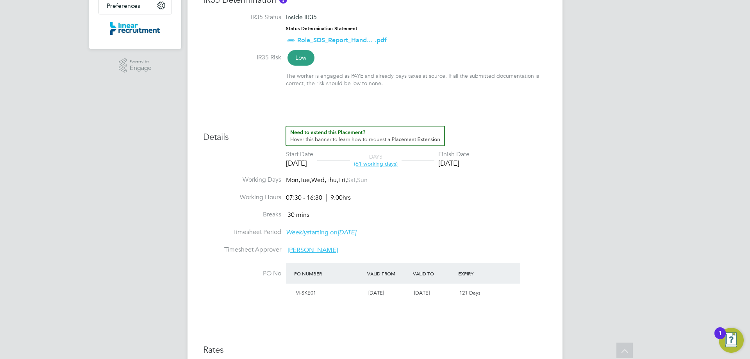
scroll to position [0, 0]
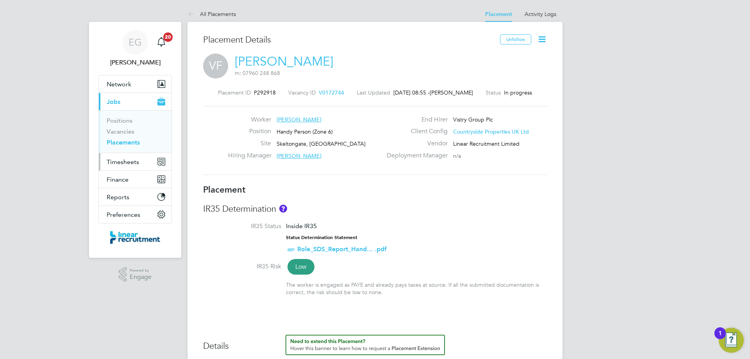
click at [125, 164] on span "Timesheets" at bounding box center [123, 161] width 32 height 7
click at [135, 166] on button "Timesheets" at bounding box center [135, 161] width 73 height 17
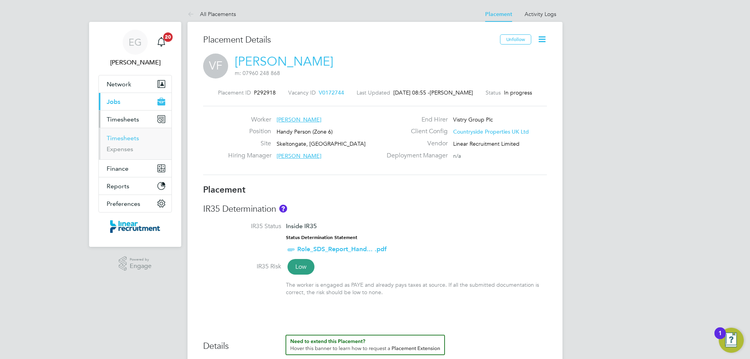
click at [132, 135] on link "Timesheets" at bounding box center [123, 137] width 32 height 7
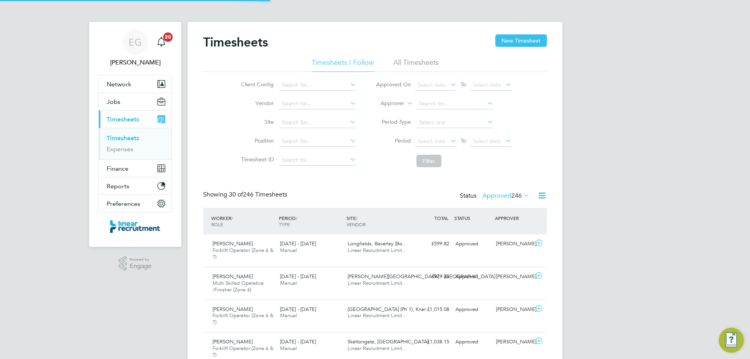
scroll to position [26, 68]
click at [526, 38] on button "New Timesheet" at bounding box center [522, 40] width 52 height 13
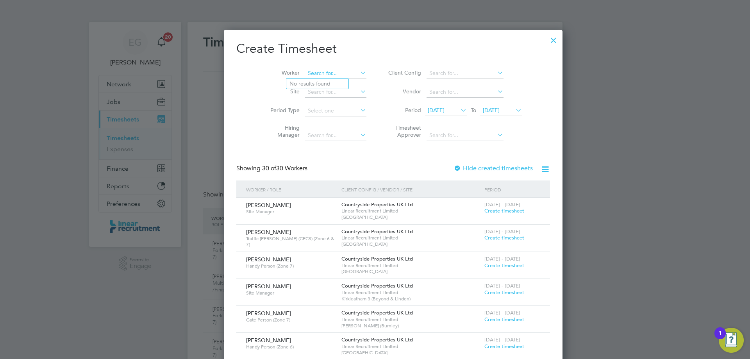
click at [317, 69] on input at bounding box center [335, 73] width 61 height 11
click at [315, 84] on b "[PERSON_NAME]" at bounding box center [326, 84] width 45 height 7
type input "[PERSON_NAME]"
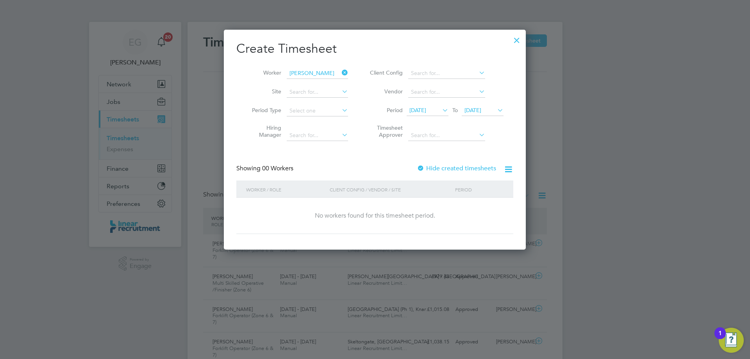
click at [421, 166] on div at bounding box center [421, 169] width 8 height 8
click at [496, 110] on icon at bounding box center [496, 110] width 0 height 11
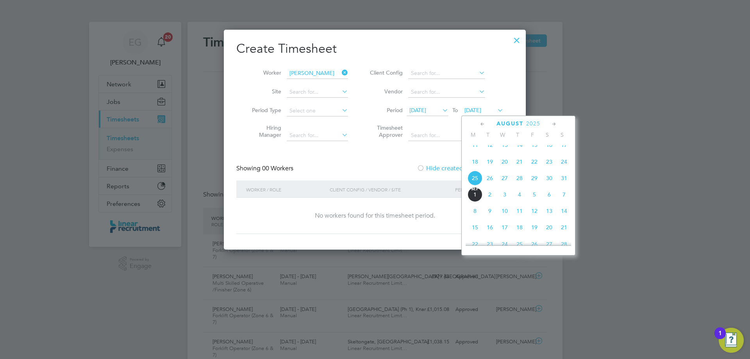
click at [565, 186] on span "31" at bounding box center [564, 178] width 15 height 15
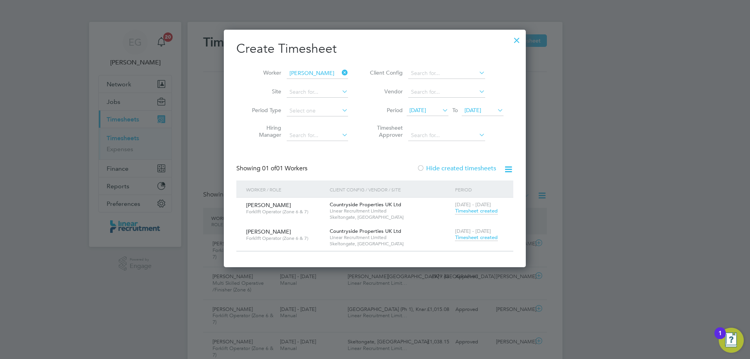
click at [473, 237] on span "Timesheet created" at bounding box center [476, 237] width 43 height 7
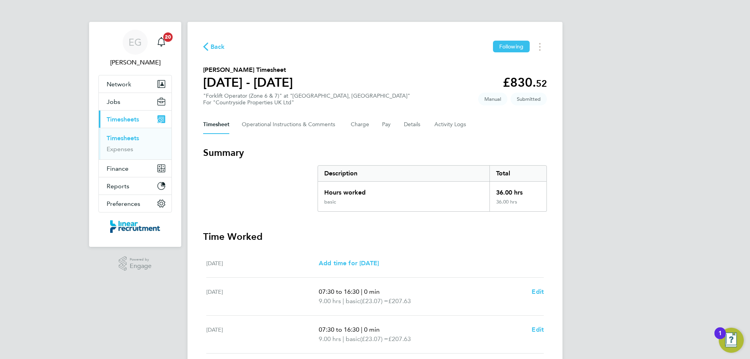
click at [132, 135] on link "Timesheets" at bounding box center [123, 137] width 32 height 7
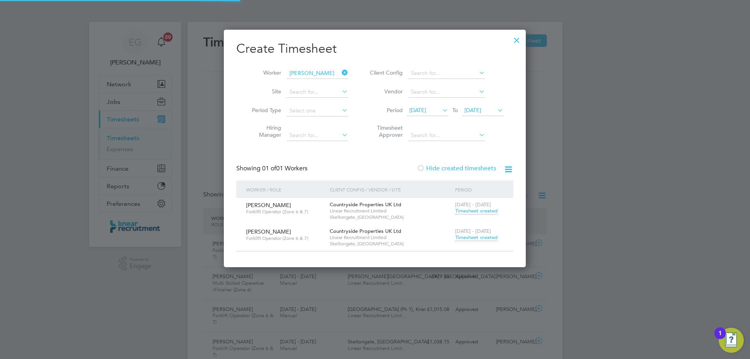
scroll to position [20, 68]
